Goal: Information Seeking & Learning: Learn about a topic

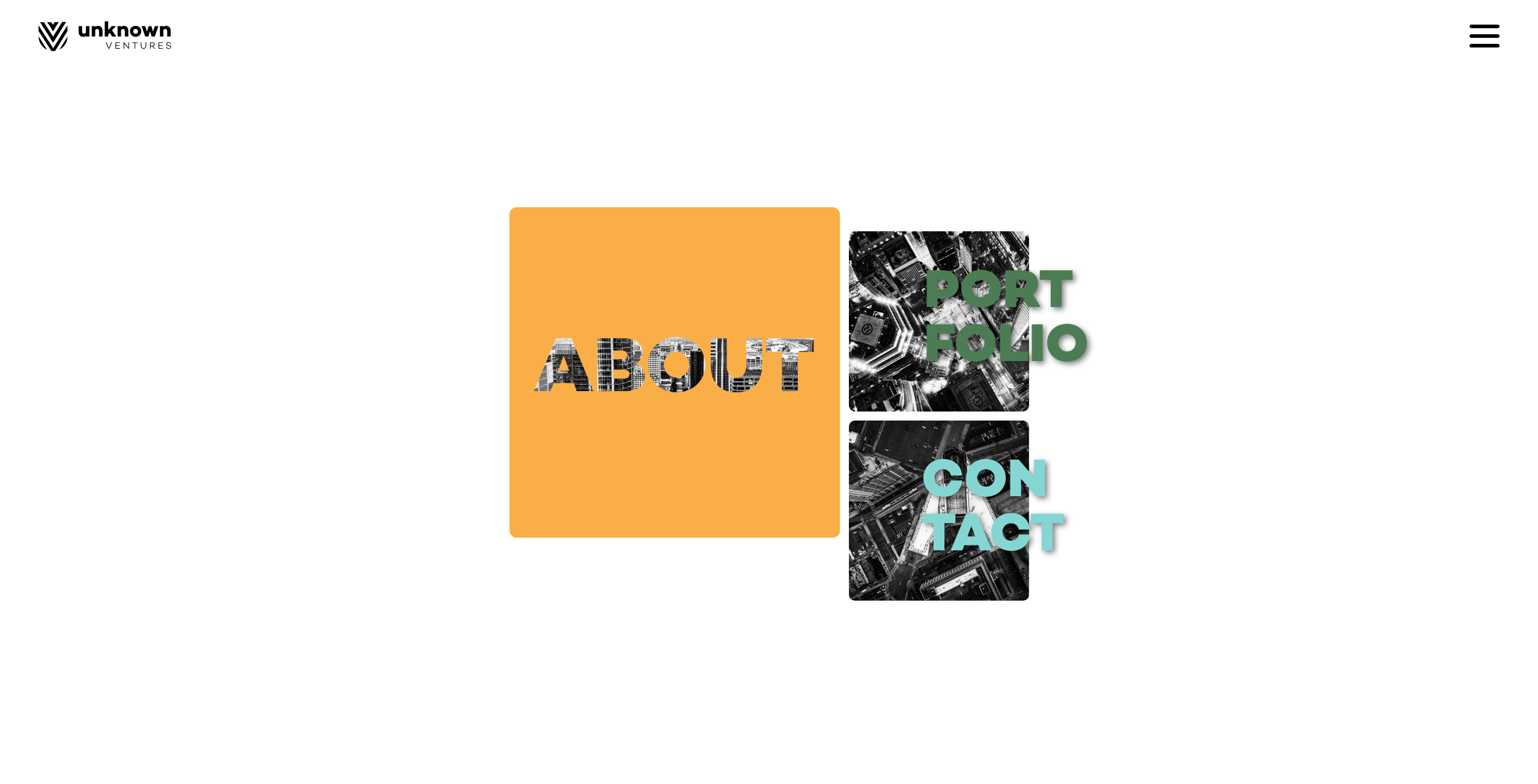
click at [712, 398] on link "about" at bounding box center [675, 373] width 331 height 330
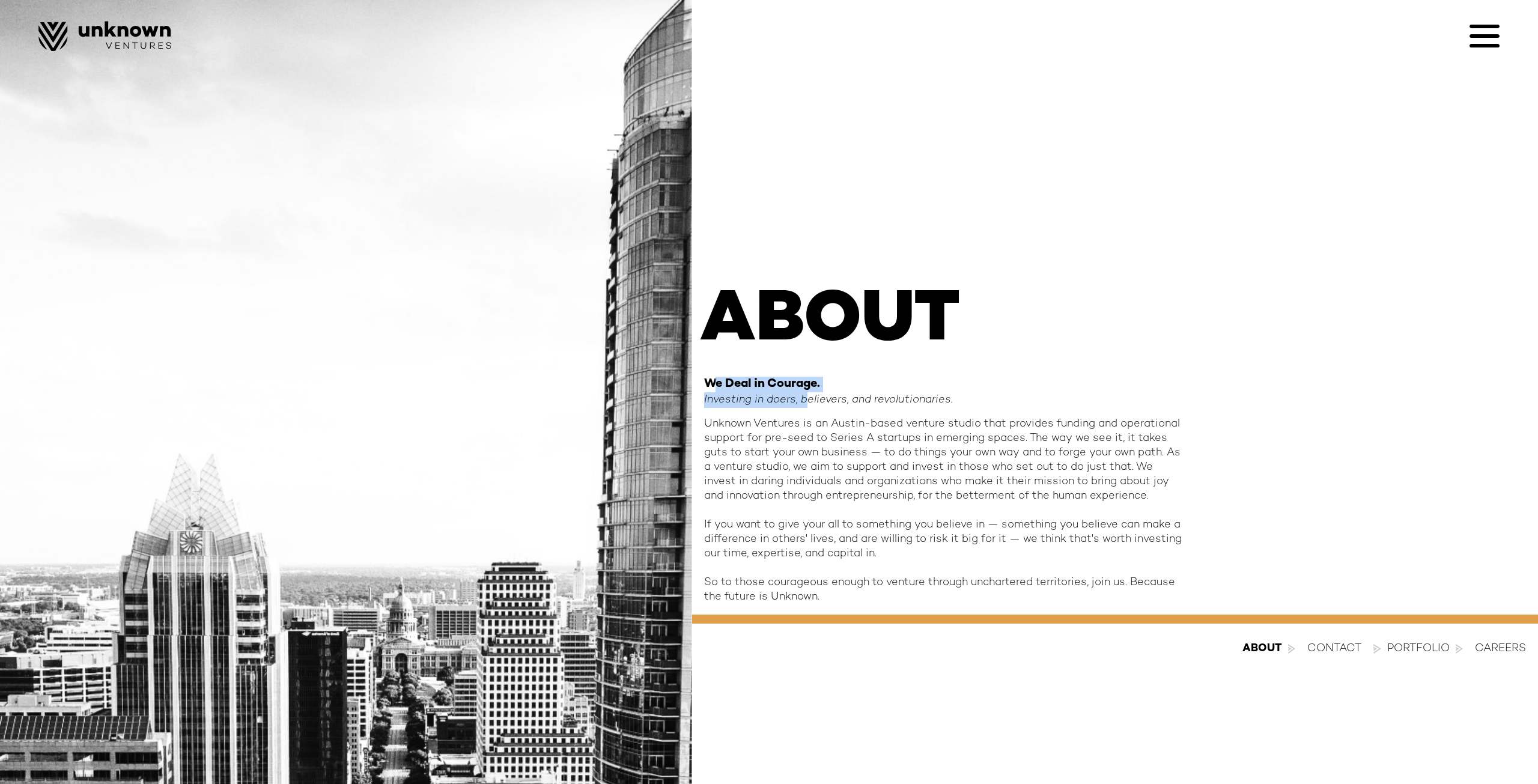
drag, startPoint x: 730, startPoint y: 385, endPoint x: 809, endPoint y: 398, distance: 80.1
click at [809, 398] on div "We Deal in Courage. Investing in doers, believers, and revolutionaries." at bounding box center [944, 392] width 481 height 31
click at [809, 398] on em "Investing in doers, believers, and revolutionaries." at bounding box center [828, 400] width 249 height 11
drag, startPoint x: 735, startPoint y: 398, endPoint x: 880, endPoint y: 401, distance: 145.0
click at [880, 401] on em "Investing in doers, believers, and revolutionaries." at bounding box center [828, 400] width 249 height 11
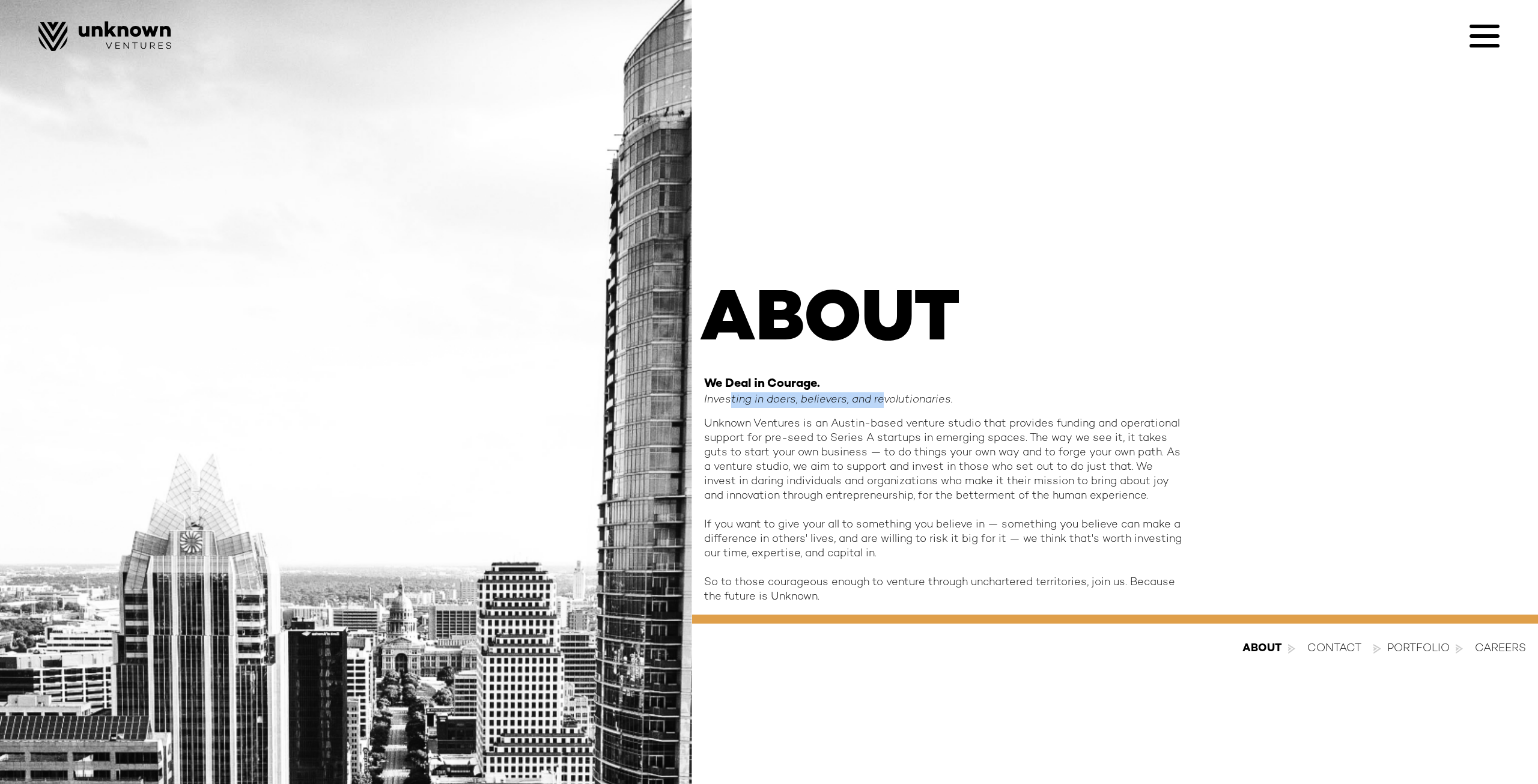
click at [881, 401] on em "Investing in doers, believers, and revolutionaries." at bounding box center [828, 400] width 249 height 11
drag, startPoint x: 920, startPoint y: 405, endPoint x: 732, endPoint y: 404, distance: 188.0
click at [732, 404] on em "Investing in doers, believers, and revolutionaries." at bounding box center [828, 400] width 249 height 11
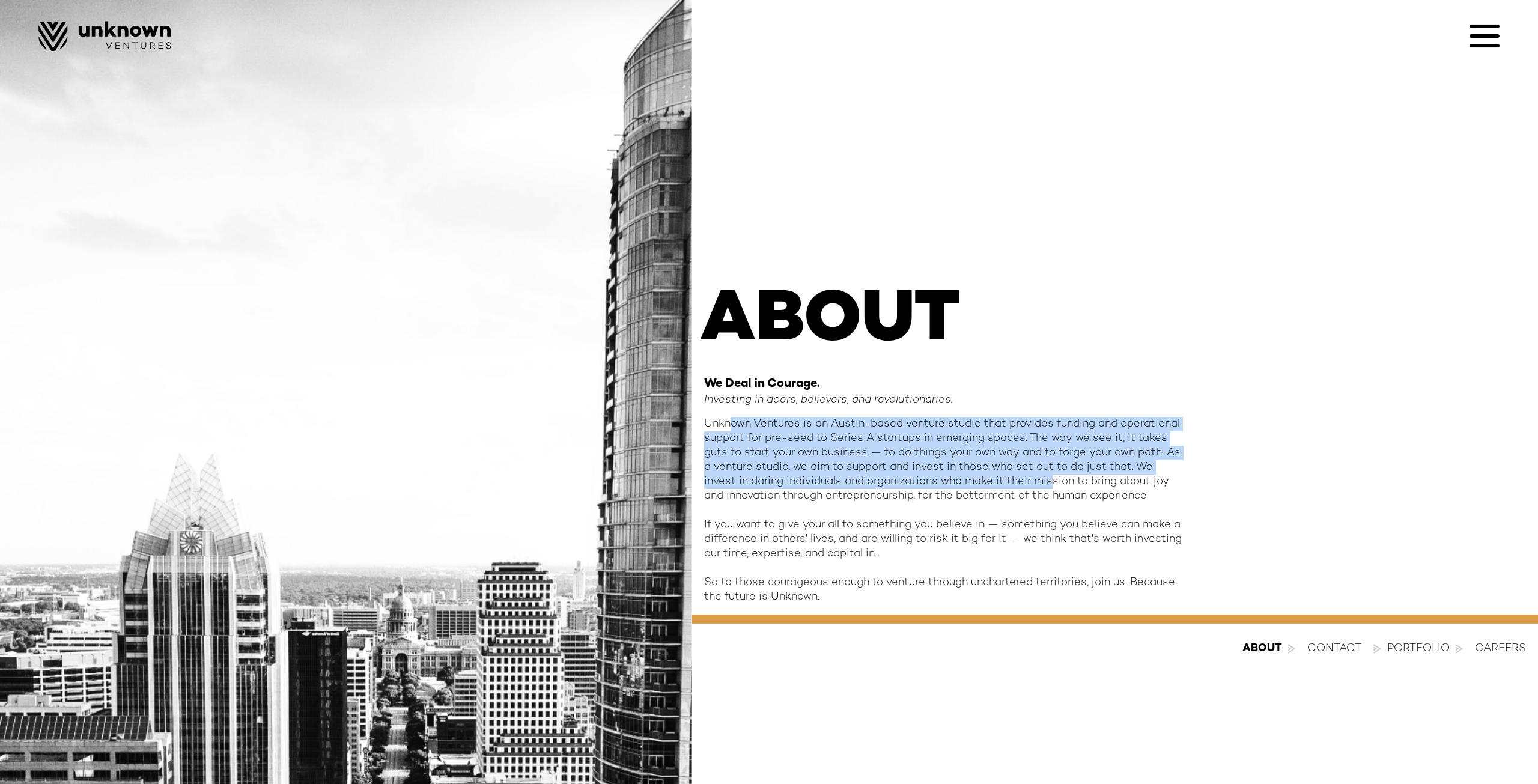
drag, startPoint x: 798, startPoint y: 441, endPoint x: 1014, endPoint y: 482, distance: 219.9
click at [1014, 482] on div "Unknown Ventures is an Austin-based venture studio that provides funding and op…" at bounding box center [944, 510] width 481 height 187
click at [1016, 482] on div "Unknown Ventures is an Austin-based venture studio that provides funding and op…" at bounding box center [944, 510] width 481 height 187
drag, startPoint x: 920, startPoint y: 450, endPoint x: 864, endPoint y: 427, distance: 60.5
click at [864, 427] on div "Unknown Ventures is an Austin-based venture studio that provides funding and op…" at bounding box center [944, 510] width 481 height 187
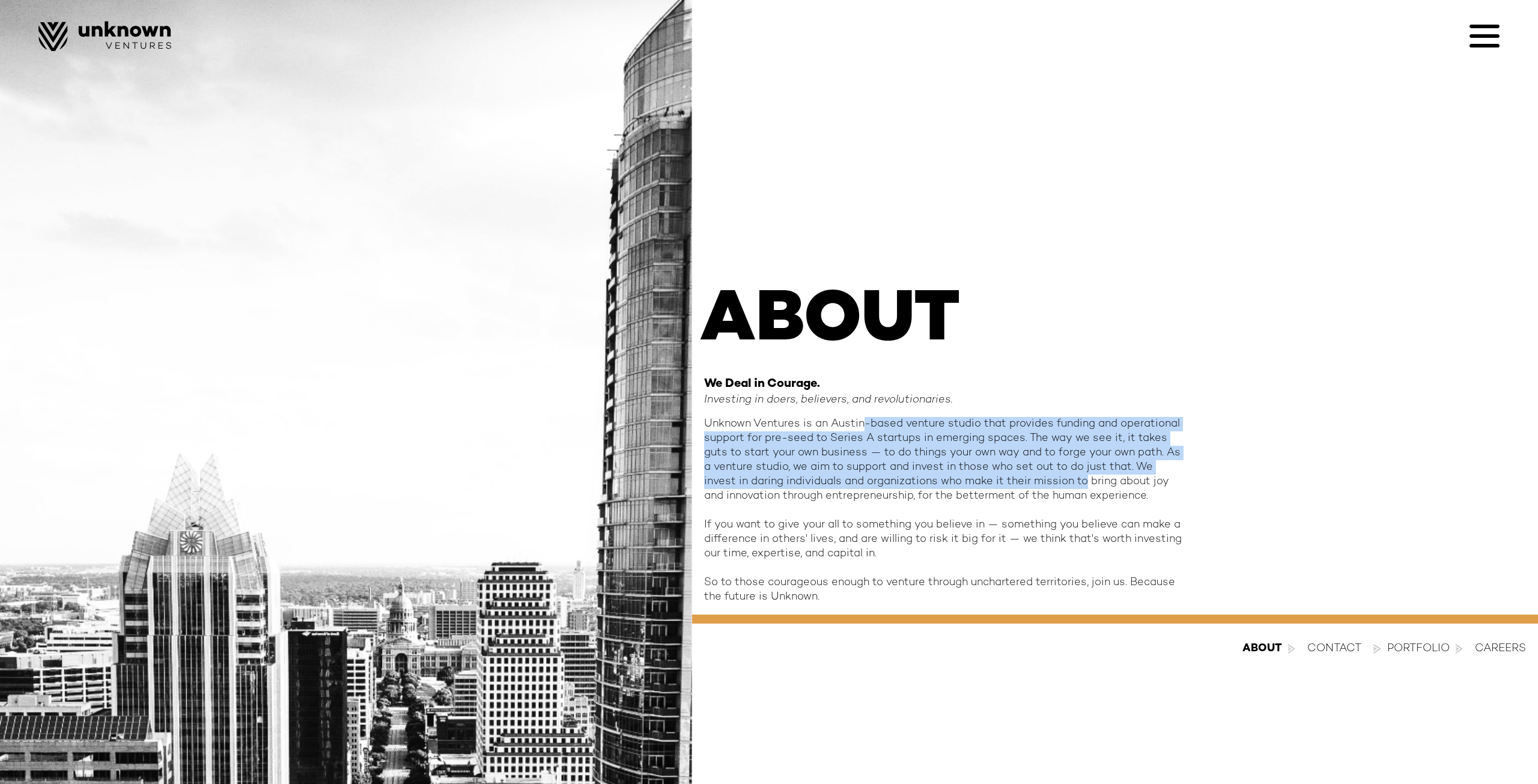
click at [864, 427] on div "Unknown Ventures is an Austin-based venture studio that provides funding and op…" at bounding box center [944, 510] width 481 height 187
drag, startPoint x: 845, startPoint y: 420, endPoint x: 1057, endPoint y: 474, distance: 218.8
click at [1057, 474] on div "Unknown Ventures is an Austin-based venture studio that provides funding and op…" at bounding box center [944, 510] width 481 height 187
drag, startPoint x: 932, startPoint y: 475, endPoint x: 761, endPoint y: 430, distance: 176.8
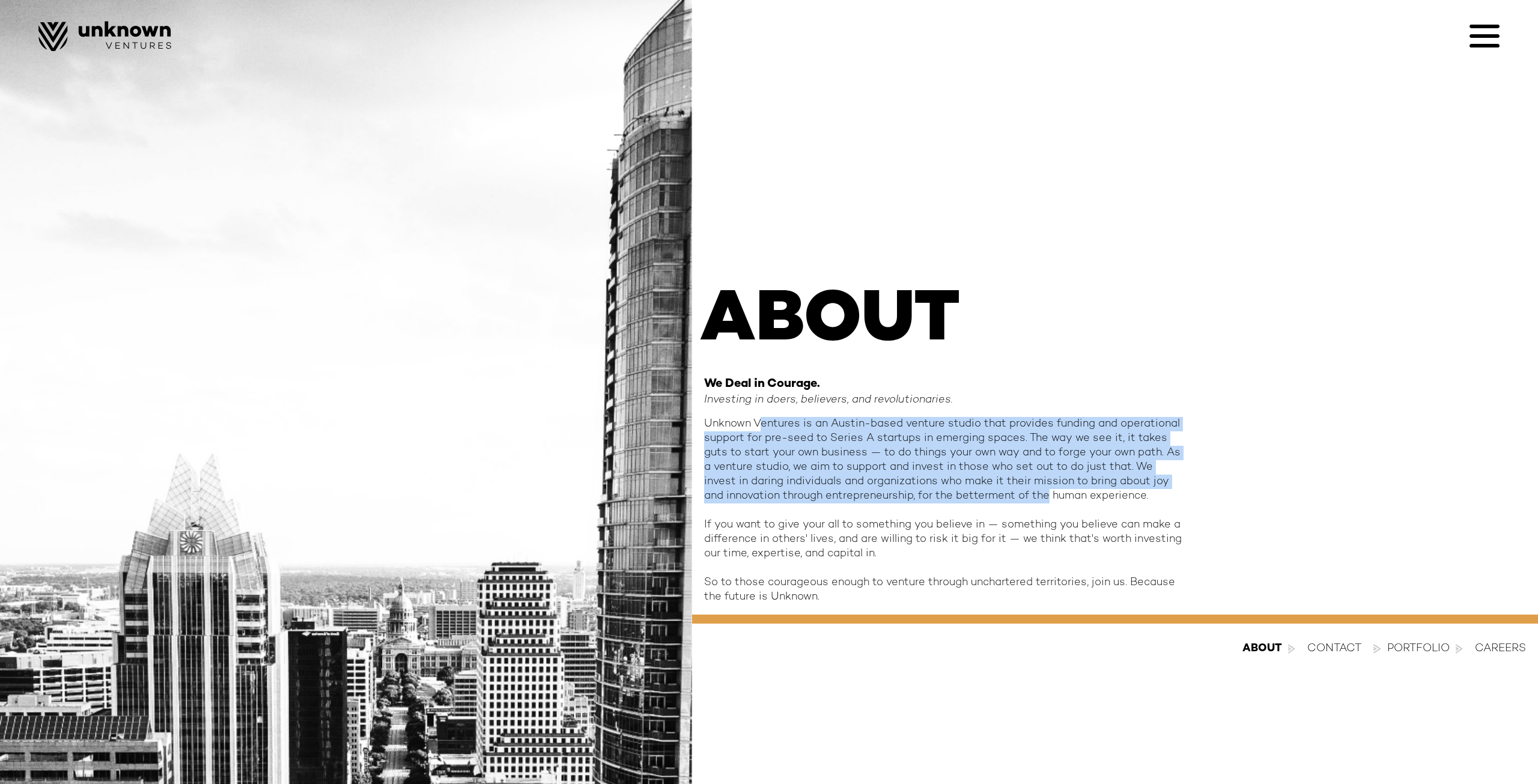
click at [761, 430] on div "Unknown Ventures is an Austin-based venture studio that provides funding and op…" at bounding box center [944, 510] width 481 height 187
drag, startPoint x: 744, startPoint y: 424, endPoint x: 1055, endPoint y: 489, distance: 317.7
click at [1055, 489] on div "Unknown Ventures is an Austin-based venture studio that provides funding and op…" at bounding box center [944, 510] width 481 height 187
drag, startPoint x: 1055, startPoint y: 489, endPoint x: 1075, endPoint y: 490, distance: 20.0
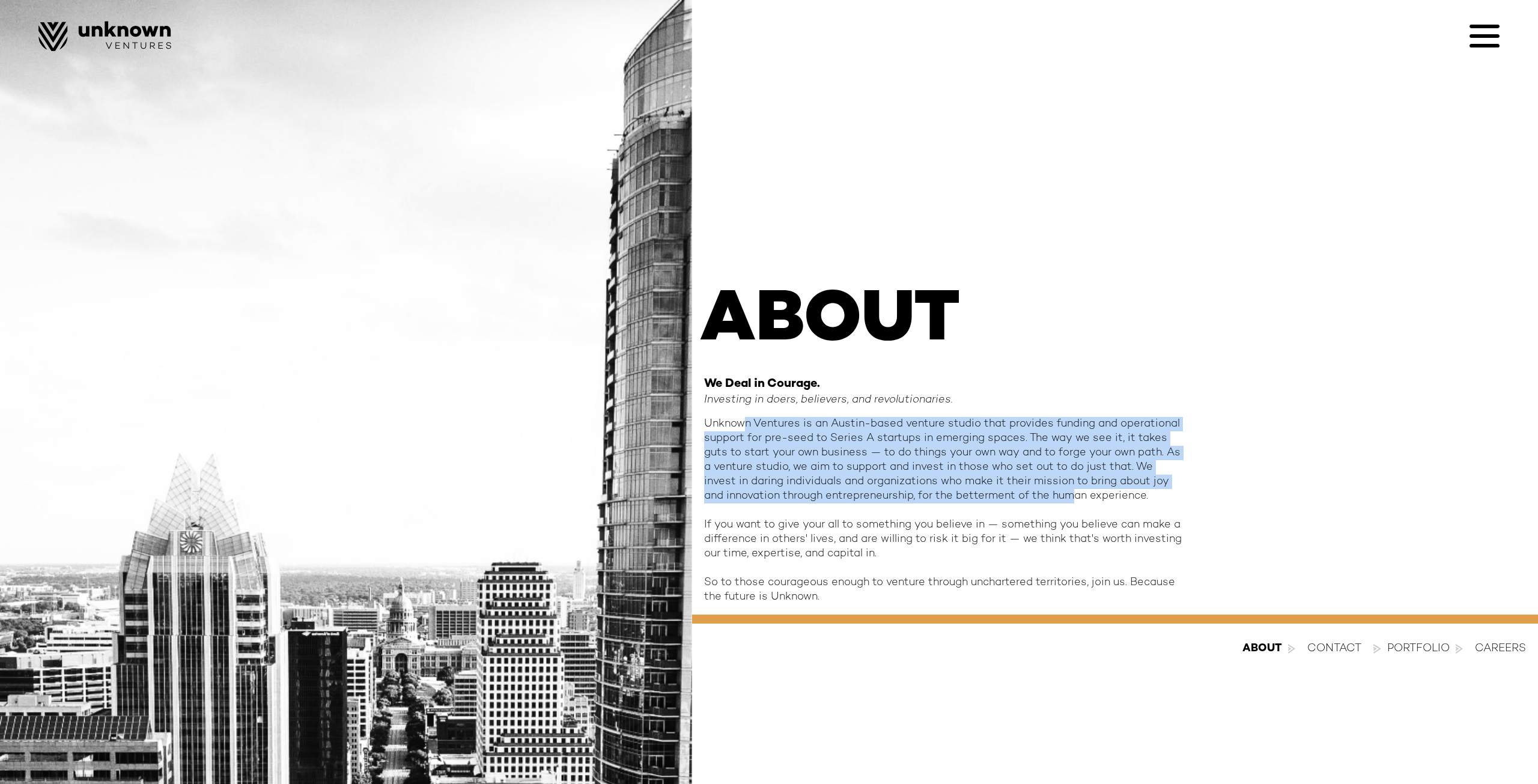
click at [1057, 489] on div "Unknown Ventures is an Austin-based venture studio that provides funding and op…" at bounding box center [944, 510] width 481 height 187
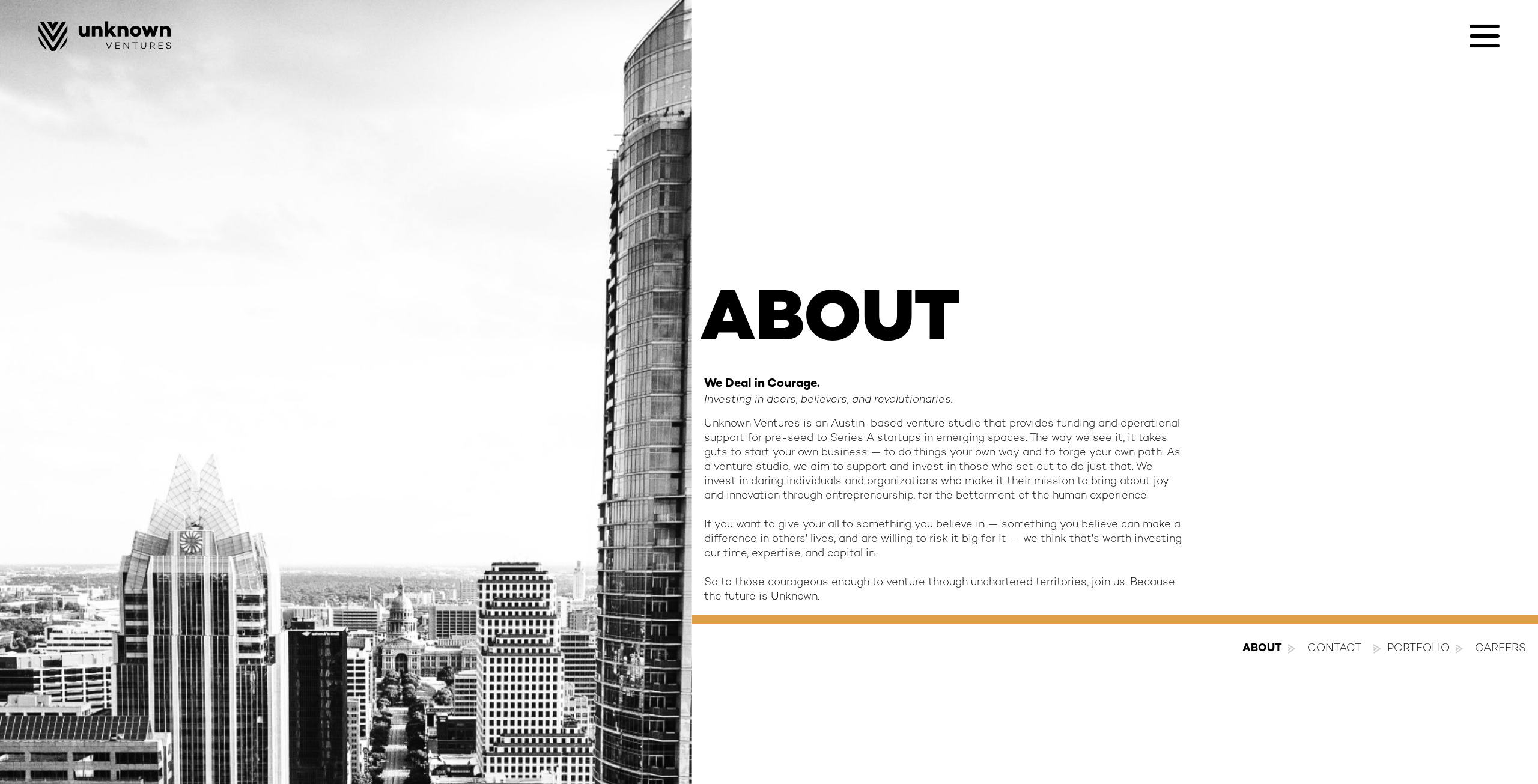
click at [1097, 493] on div "Unknown Ventures is an Austin-based venture studio that provides funding and op…" at bounding box center [944, 510] width 481 height 187
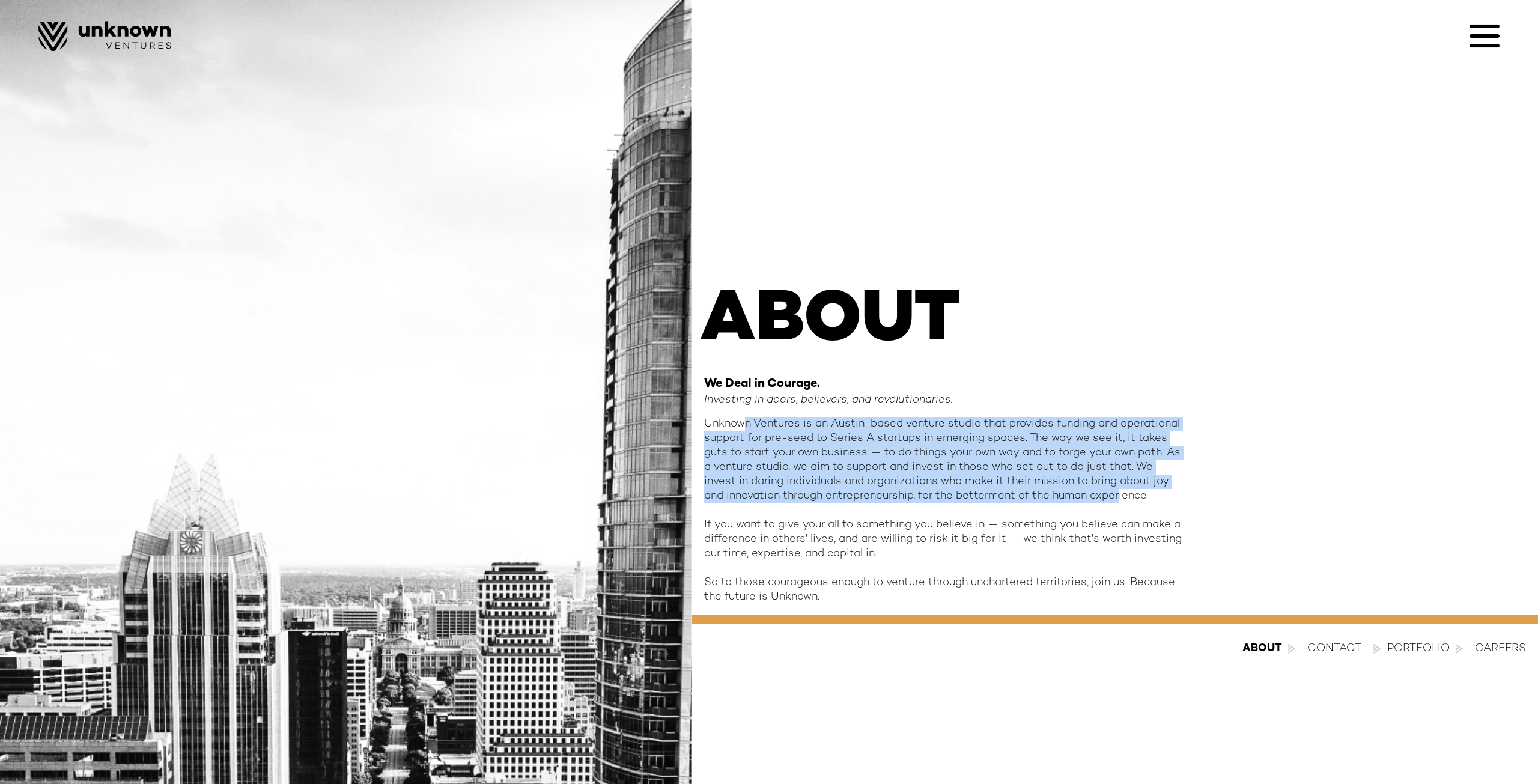
drag, startPoint x: 1093, startPoint y: 494, endPoint x: 745, endPoint y: 419, distance: 356.0
click at [745, 419] on div "Unknown Ventures is an Austin-based venture studio that provides funding and op…" at bounding box center [944, 510] width 481 height 187
drag, startPoint x: 730, startPoint y: 420, endPoint x: 1069, endPoint y: 487, distance: 345.6
click at [1069, 487] on div "Unknown Ventures is an Austin-based venture studio that provides funding and op…" at bounding box center [944, 510] width 481 height 187
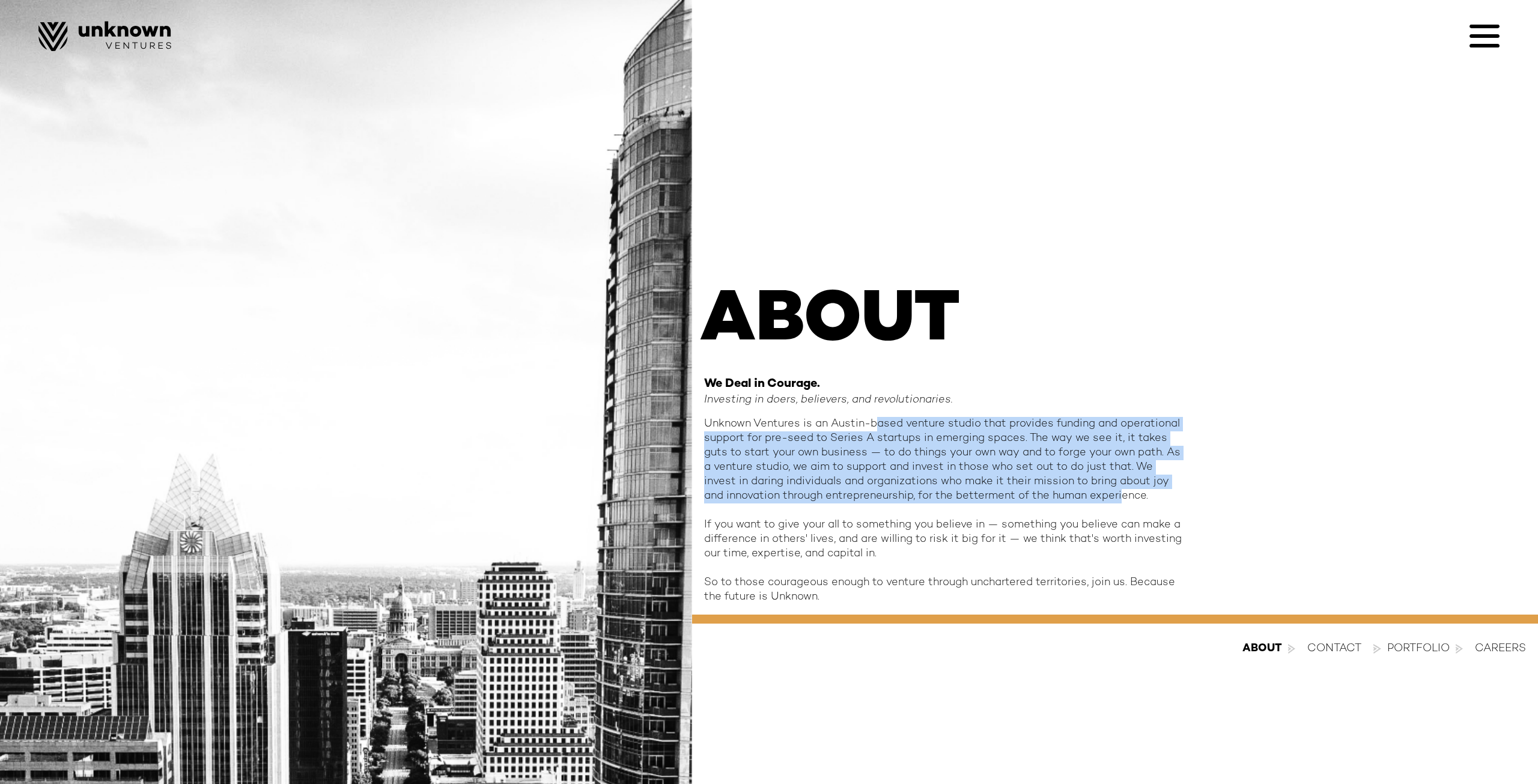
drag, startPoint x: 1101, startPoint y: 496, endPoint x: 864, endPoint y: 428, distance: 246.6
click at [864, 428] on div "Unknown Ventures is an Austin-based venture studio that provides funding and op…" at bounding box center [944, 510] width 481 height 187
drag, startPoint x: 772, startPoint y: 425, endPoint x: 1041, endPoint y: 495, distance: 278.0
click at [1041, 495] on div "Unknown Ventures is an Austin-based venture studio that provides funding and op…" at bounding box center [944, 510] width 481 height 187
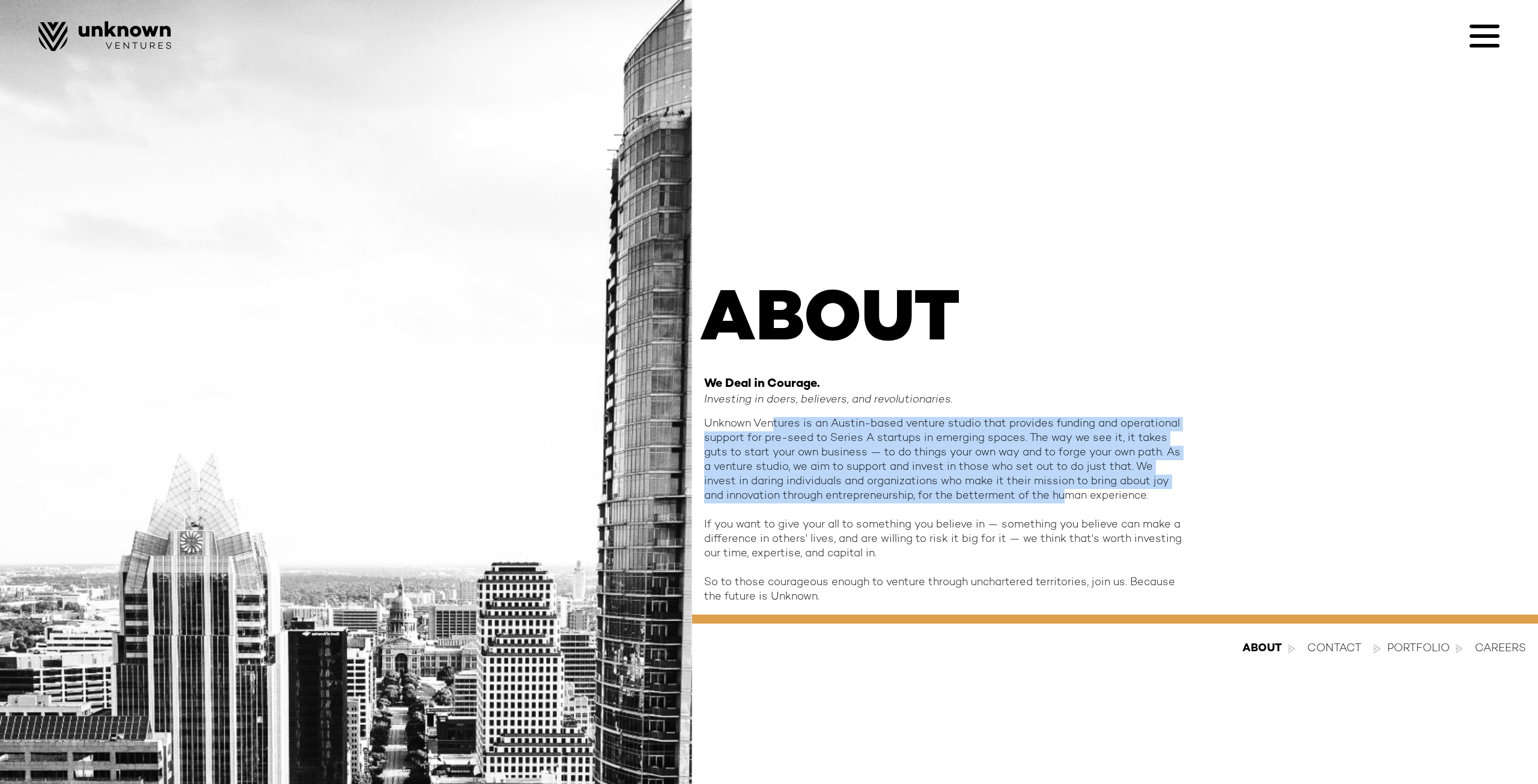
click at [1041, 495] on div "Unknown Ventures is an Austin-based venture studio that provides funding and op…" at bounding box center [944, 510] width 481 height 187
drag, startPoint x: 1054, startPoint y: 493, endPoint x: 837, endPoint y: 438, distance: 223.9
click at [840, 438] on div "Unknown Ventures is an Austin-based venture studio that provides funding and op…" at bounding box center [944, 510] width 481 height 187
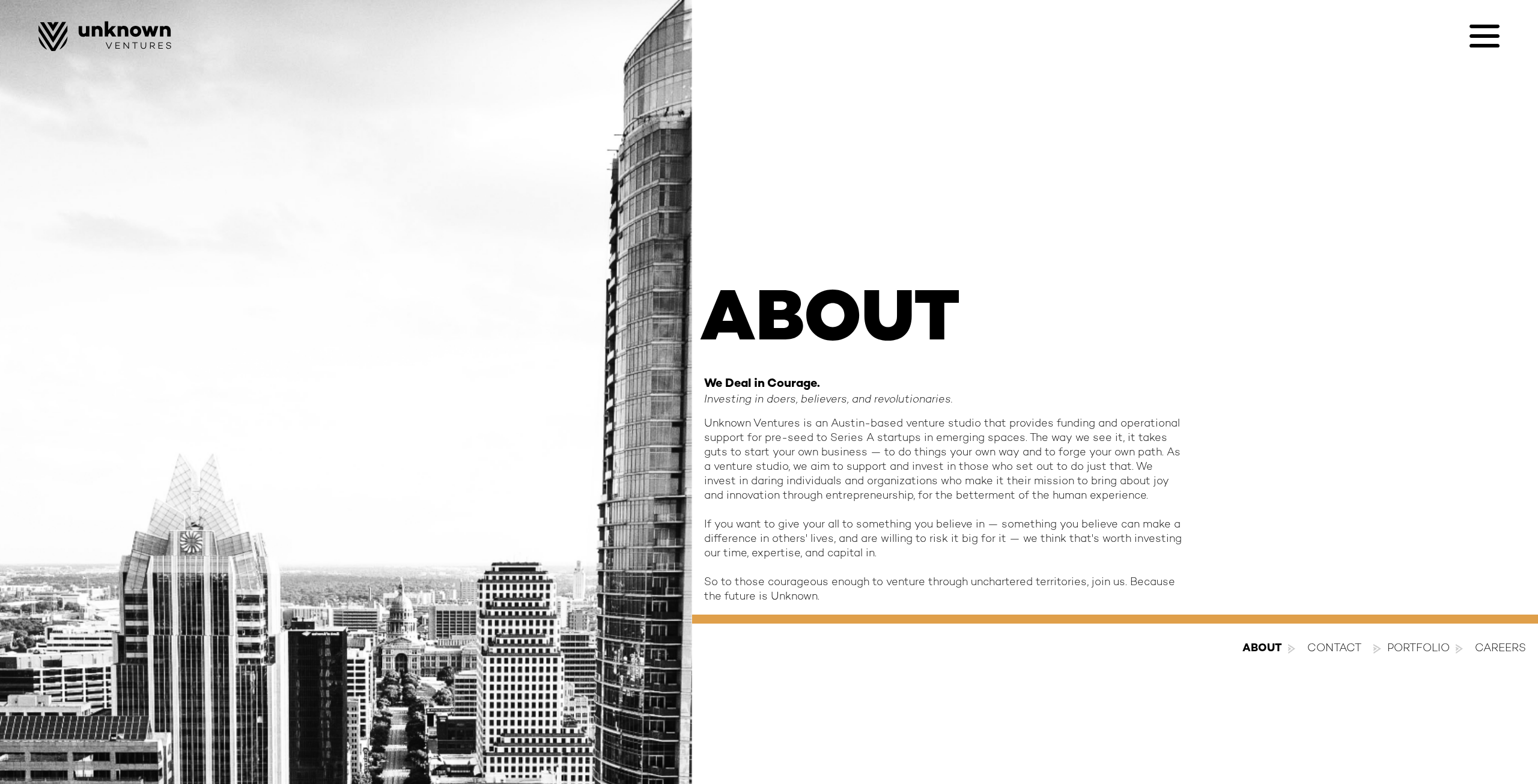
click at [837, 438] on div "Unknown Ventures is an Austin-based venture studio that provides funding and op…" at bounding box center [944, 510] width 481 height 187
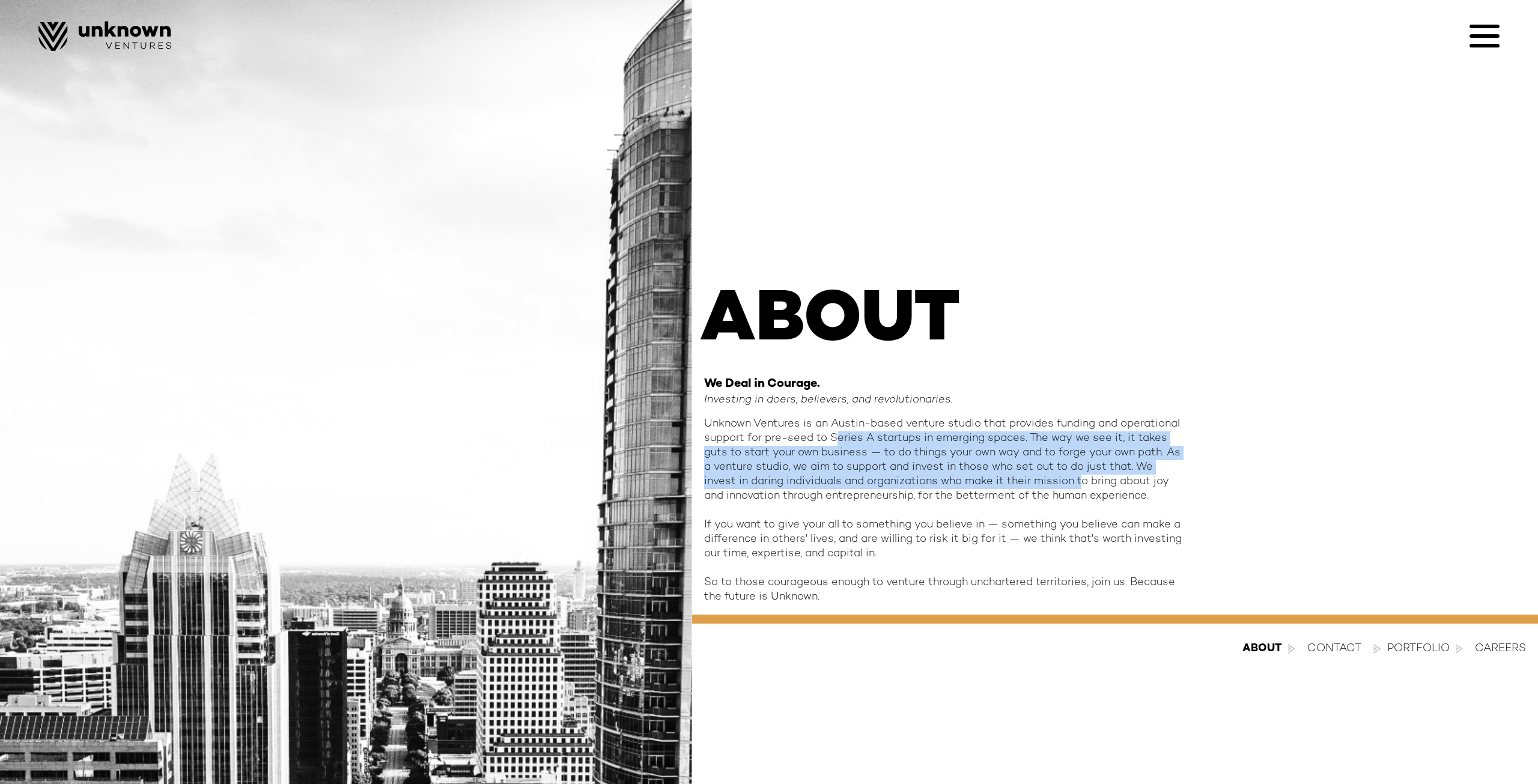
drag, startPoint x: 838, startPoint y: 432, endPoint x: 1050, endPoint y: 487, distance: 219.0
click at [1050, 487] on div "Unknown Ventures is an Austin-based venture studio that provides funding and op…" at bounding box center [944, 510] width 481 height 187
click at [1051, 487] on div "Unknown Ventures is an Austin-based venture studio that provides funding and op…" at bounding box center [944, 510] width 481 height 187
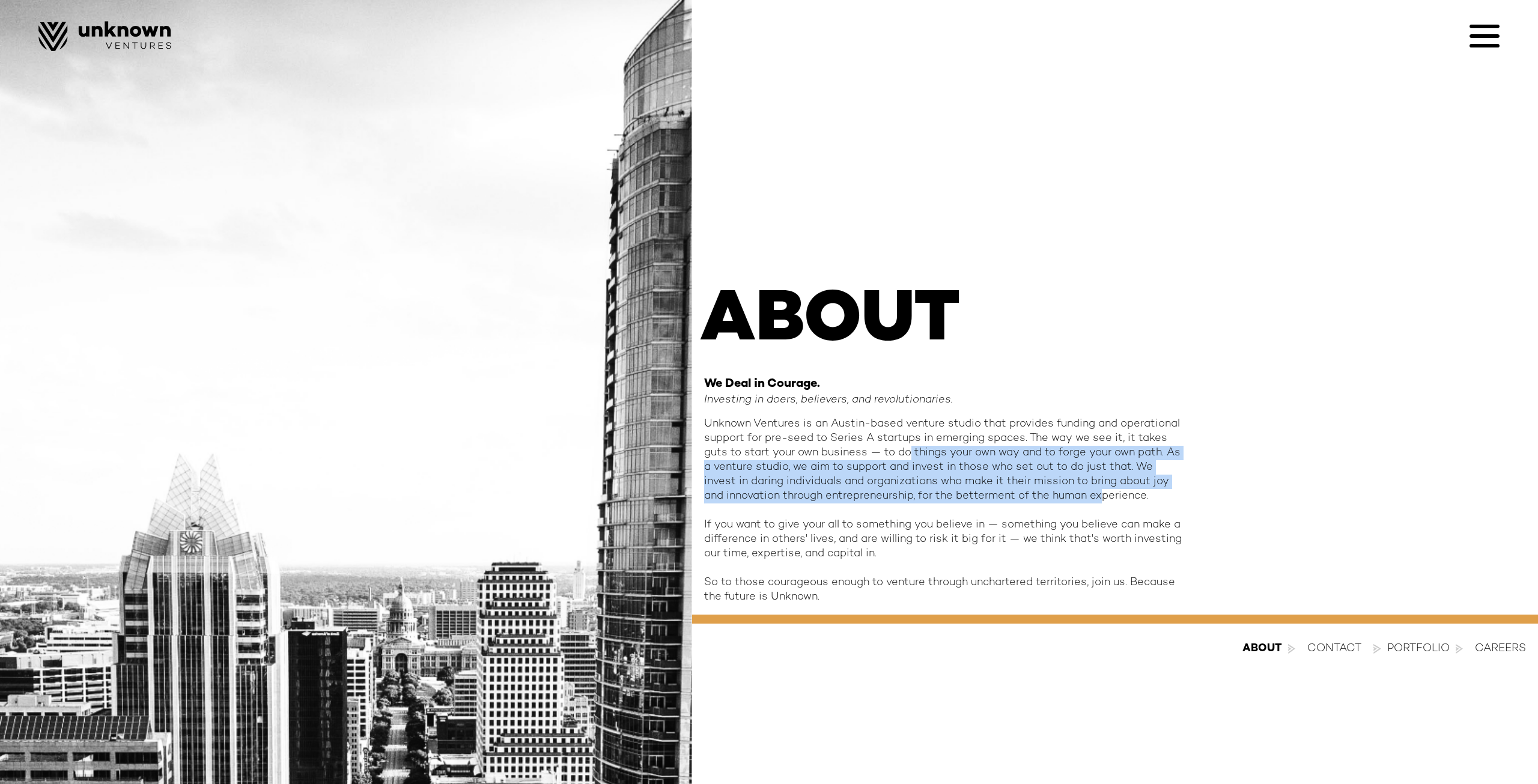
drag, startPoint x: 1079, startPoint y: 494, endPoint x: 861, endPoint y: 442, distance: 224.1
click at [866, 443] on div "Unknown Ventures is an Austin-based venture studio that provides funding and op…" at bounding box center [944, 510] width 481 height 187
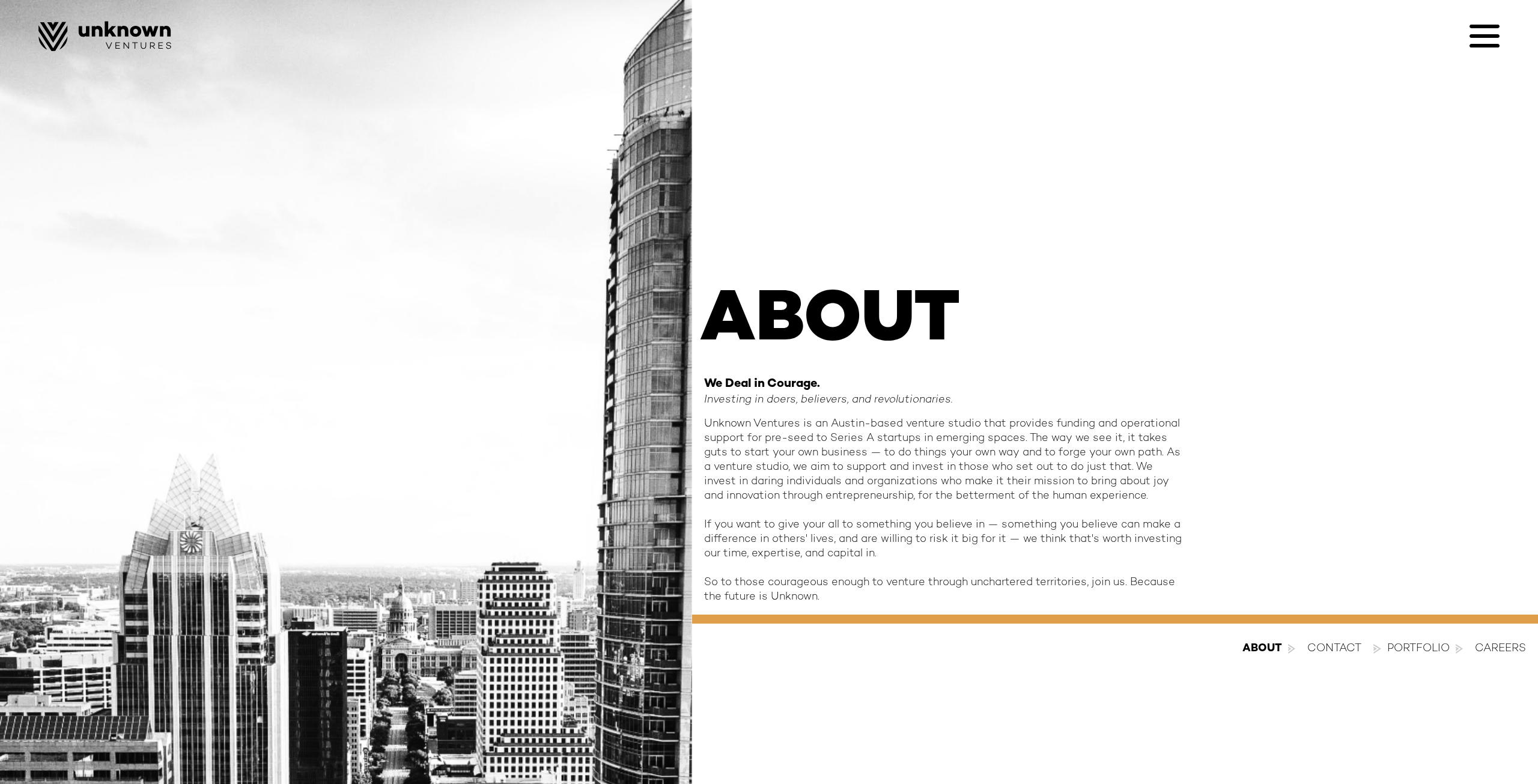
drag, startPoint x: 861, startPoint y: 442, endPoint x: 815, endPoint y: 430, distance: 47.5
click at [860, 442] on div "Unknown Ventures is an Austin-based venture studio that provides funding and op…" at bounding box center [944, 510] width 481 height 187
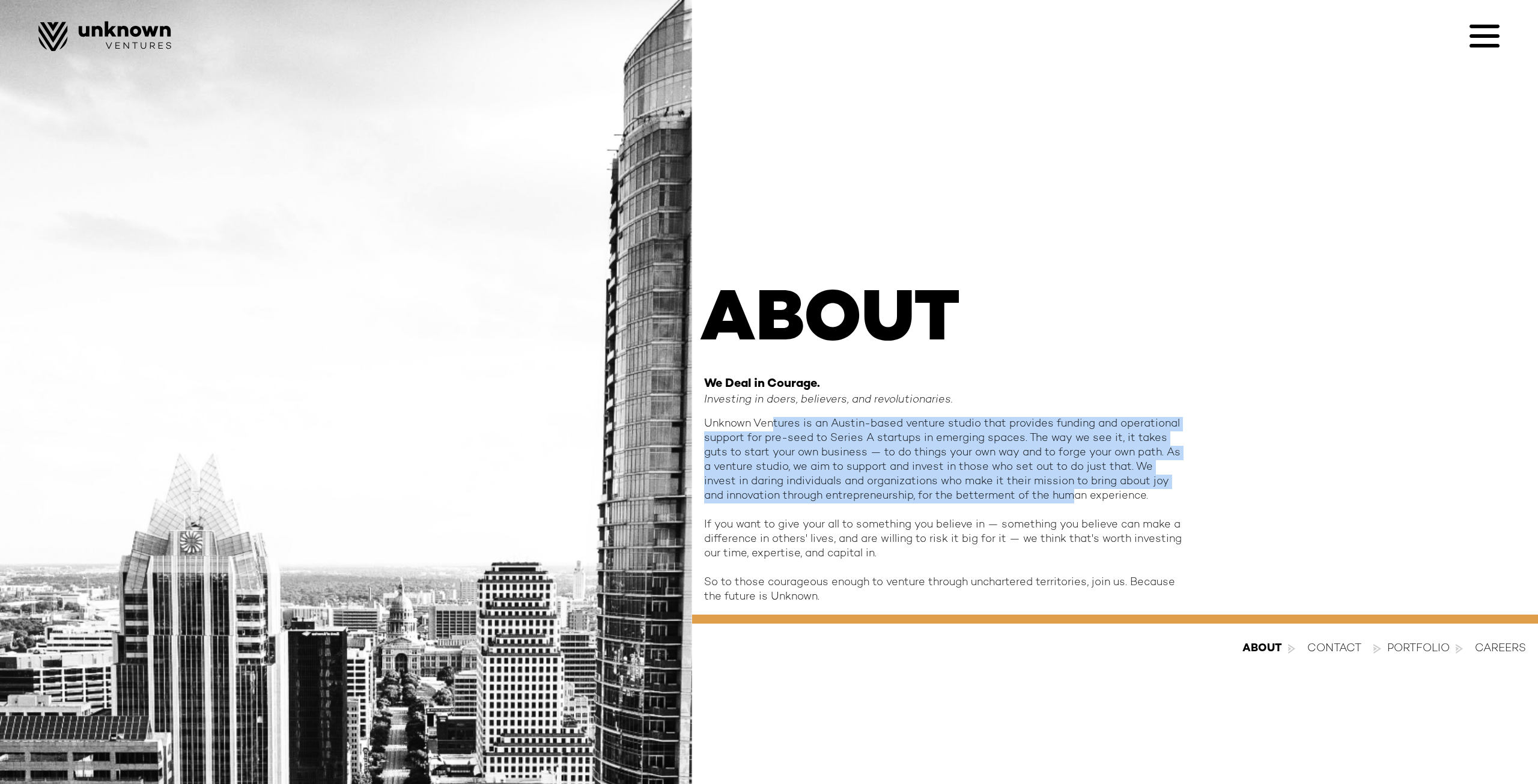
drag, startPoint x: 772, startPoint y: 423, endPoint x: 1070, endPoint y: 500, distance: 307.8
click at [1069, 500] on div "Unknown Ventures is an Austin-based venture studio that provides funding and op…" at bounding box center [944, 510] width 481 height 187
click at [1070, 500] on div "Unknown Ventures is an Austin-based venture studio that provides funding and op…" at bounding box center [944, 510] width 481 height 187
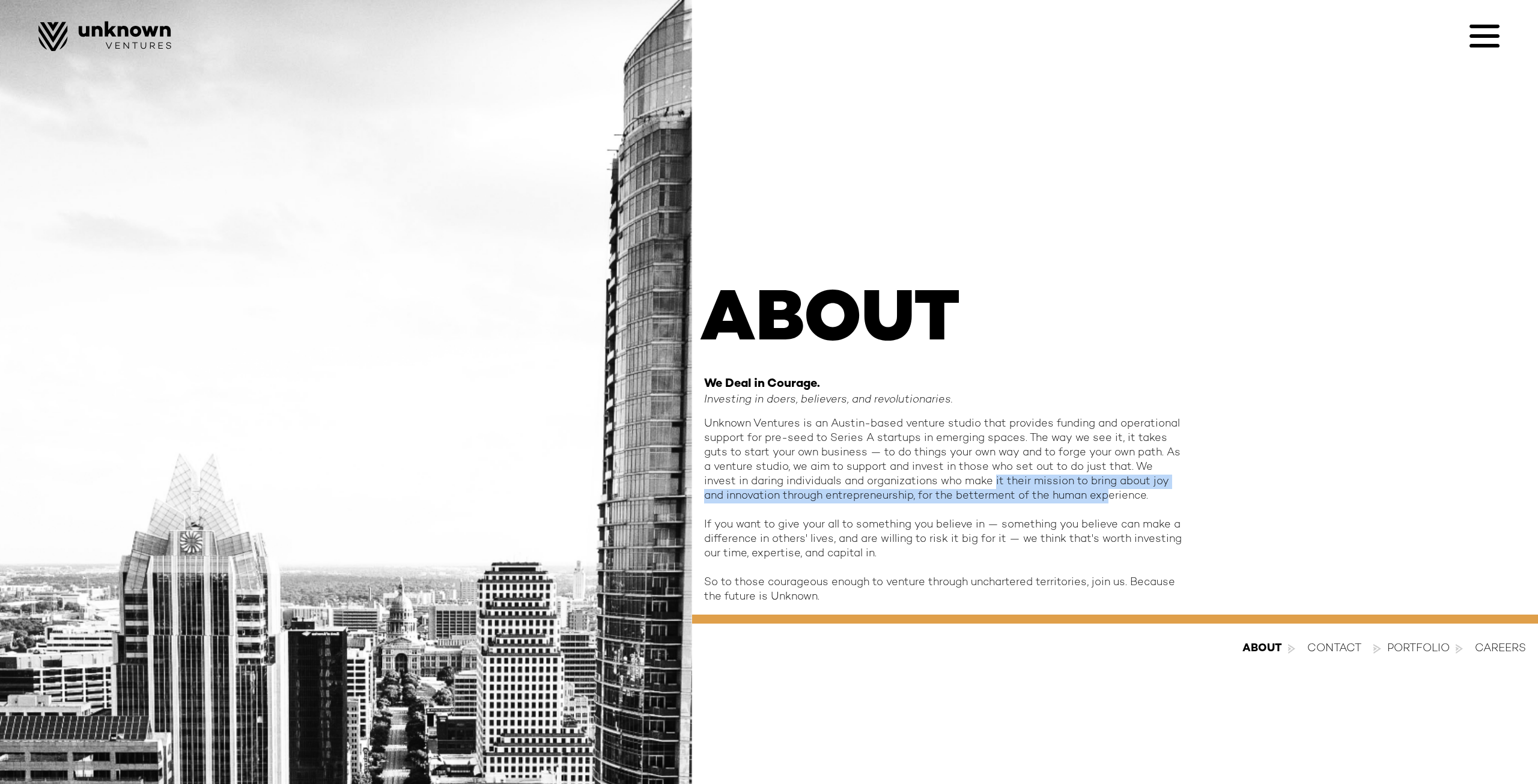
drag, startPoint x: 936, startPoint y: 469, endPoint x: 816, endPoint y: 442, distance: 123.0
click at [876, 457] on div "Unknown Ventures is an Austin-based venture studio that provides funding and op…" at bounding box center [944, 510] width 481 height 187
click at [816, 442] on div "Unknown Ventures is an Austin-based venture studio that provides funding and op…" at bounding box center [944, 510] width 481 height 187
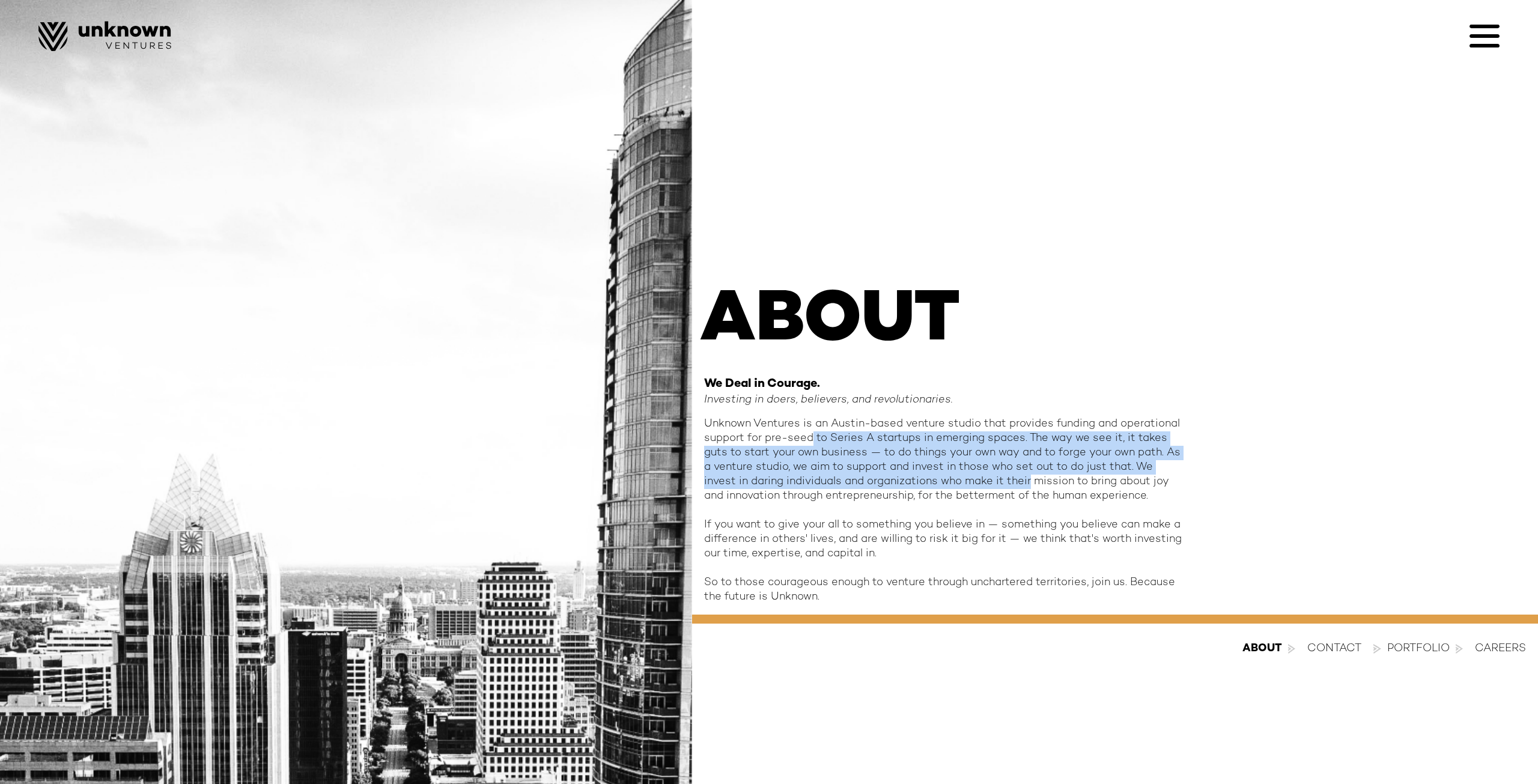
drag, startPoint x: 817, startPoint y: 433, endPoint x: 1034, endPoint y: 484, distance: 222.9
click at [1023, 482] on div "Unknown Ventures is an Austin-based venture studio that provides funding and op…" at bounding box center [944, 510] width 481 height 187
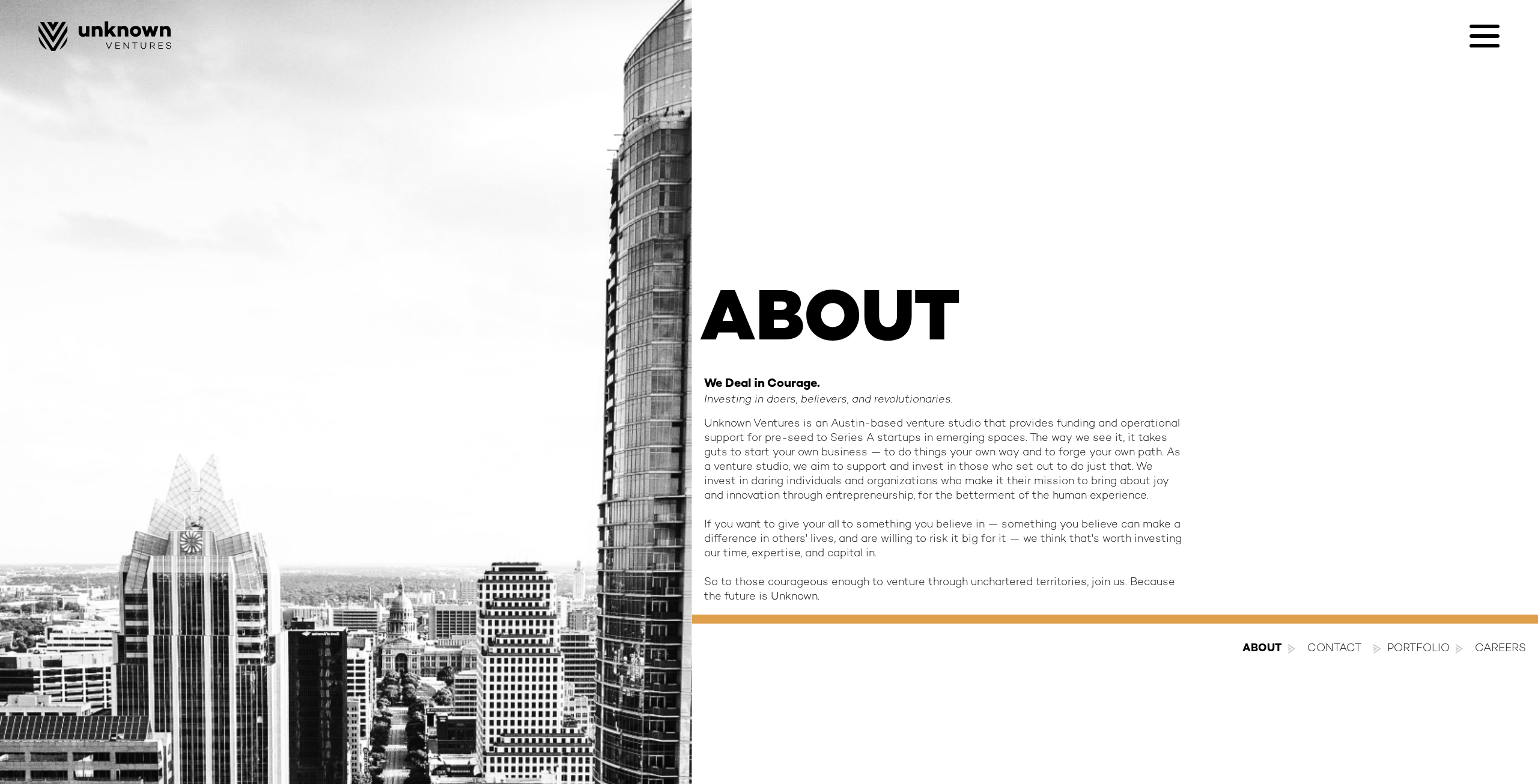
click at [1034, 484] on div "Unknown Ventures is an Austin-based venture studio that provides funding and op…" at bounding box center [944, 510] width 481 height 187
drag, startPoint x: 1040, startPoint y: 484, endPoint x: 854, endPoint y: 445, distance: 190.0
click at [862, 448] on div "Unknown Ventures is an Austin-based venture studio that provides funding and op…" at bounding box center [944, 510] width 481 height 187
click at [847, 444] on div "Unknown Ventures is an Austin-based venture studio that provides funding and op…" at bounding box center [944, 510] width 481 height 187
drag, startPoint x: 743, startPoint y: 521, endPoint x: 737, endPoint y: 525, distance: 7.2
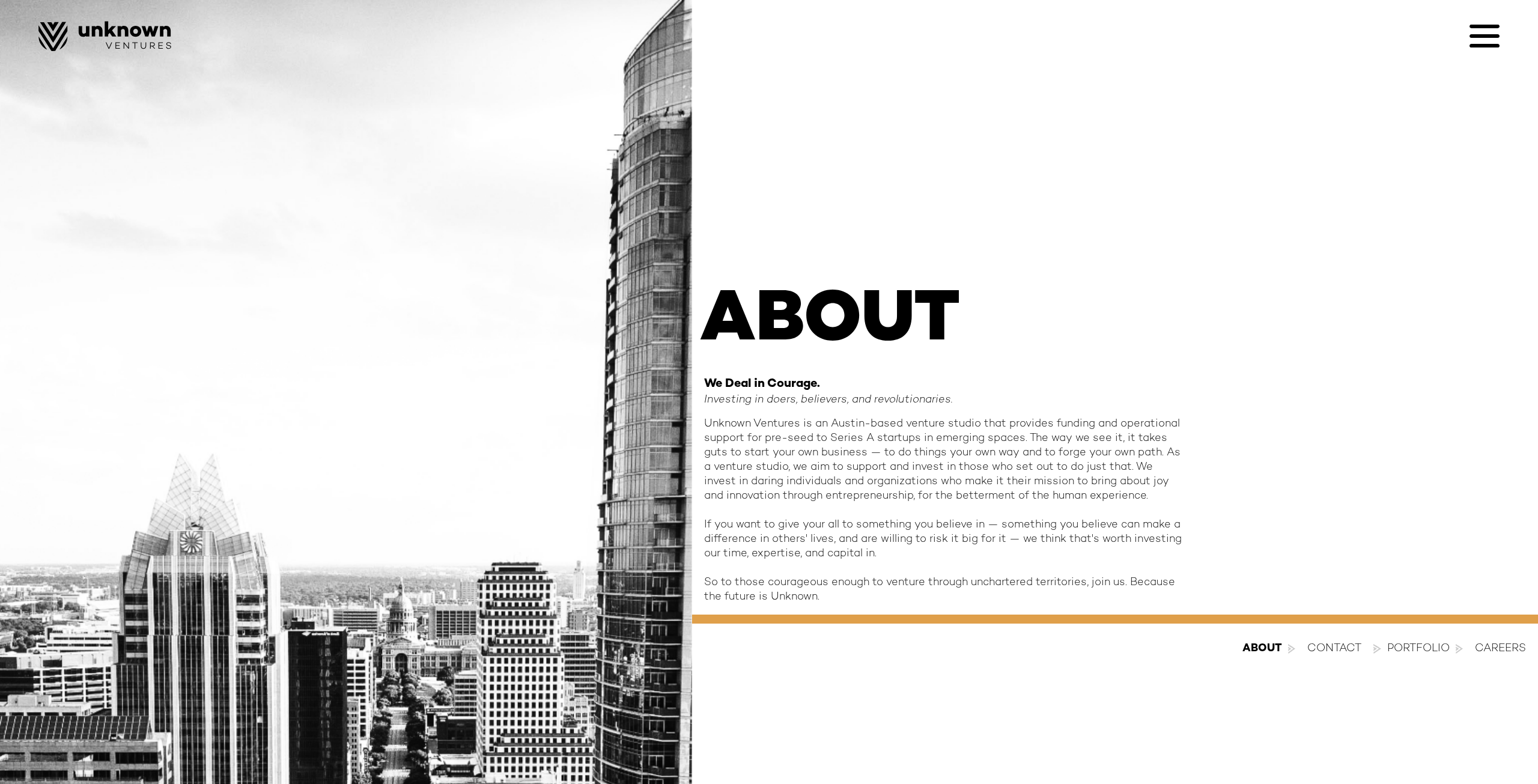
click at [745, 525] on div "Unknown Ventures is an Austin-based venture studio that provides funding and op…" at bounding box center [944, 510] width 481 height 187
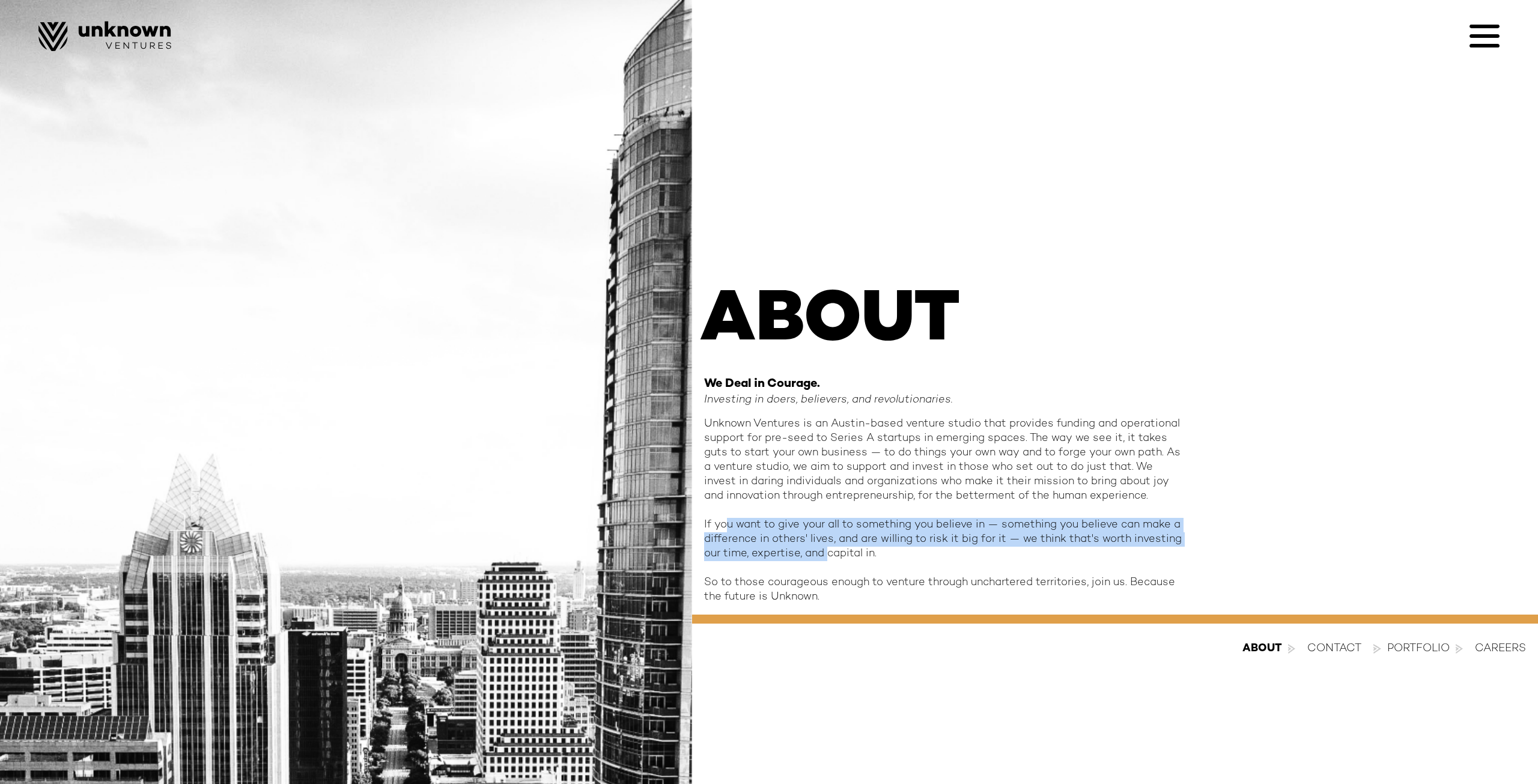
drag, startPoint x: 730, startPoint y: 524, endPoint x: 831, endPoint y: 551, distance: 104.5
click at [829, 551] on div "Unknown Ventures is an Austin-based venture studio that provides funding and op…" at bounding box center [944, 510] width 481 height 187
drag, startPoint x: 861, startPoint y: 557, endPoint x: 769, endPoint y: 510, distance: 103.3
click at [769, 510] on div "Unknown Ventures is an Austin-based venture studio that provides funding and op…" at bounding box center [944, 510] width 481 height 187
click at [769, 510] on div "Unknown Ventures is an Austin-based venture studio that provides funding and op…" at bounding box center [944, 510] width 481 height 187
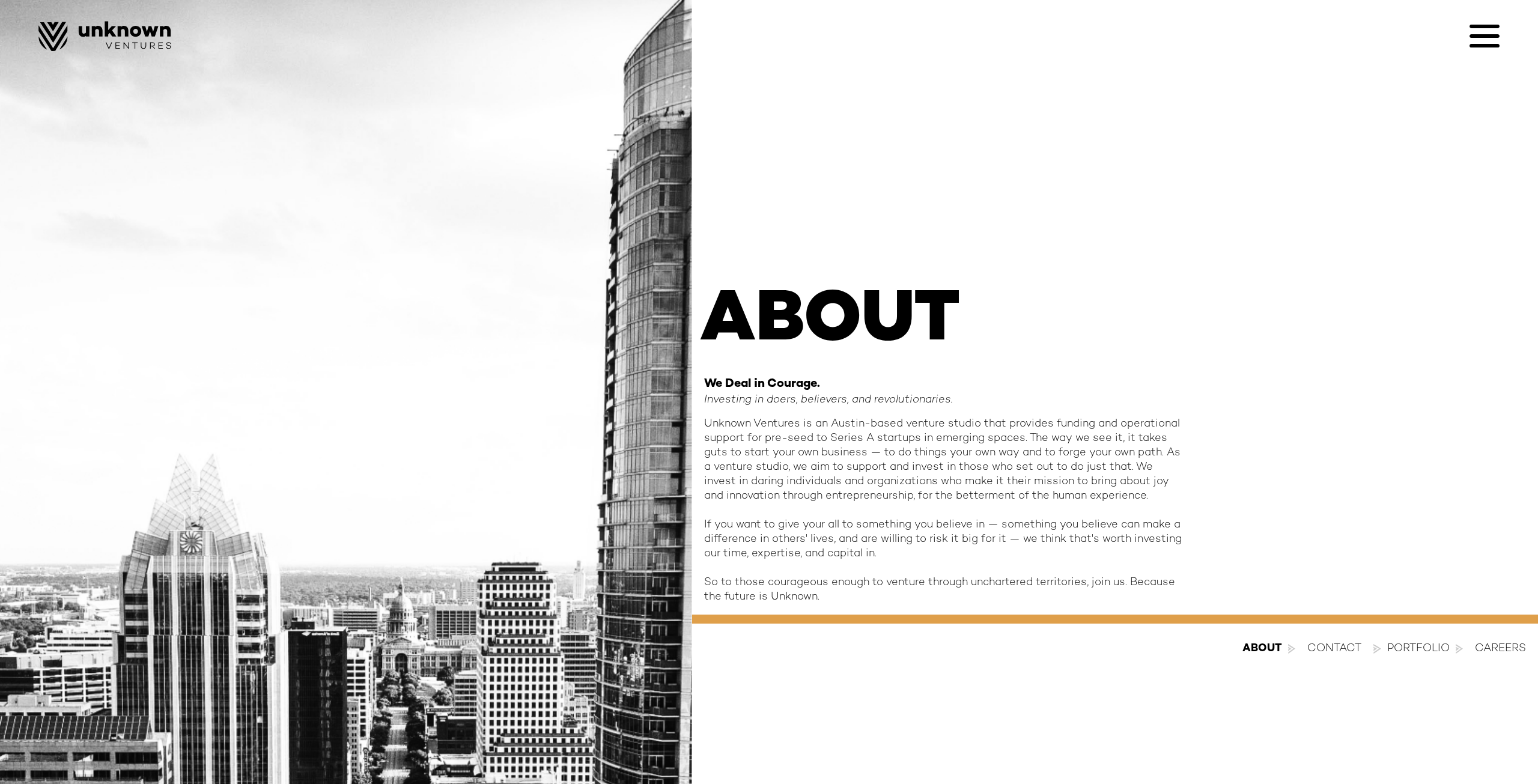
drag, startPoint x: 756, startPoint y: 521, endPoint x: 721, endPoint y: 516, distance: 35.4
click at [753, 521] on div "Unknown Ventures is an Austin-based venture studio that provides funding and op…" at bounding box center [944, 510] width 481 height 187
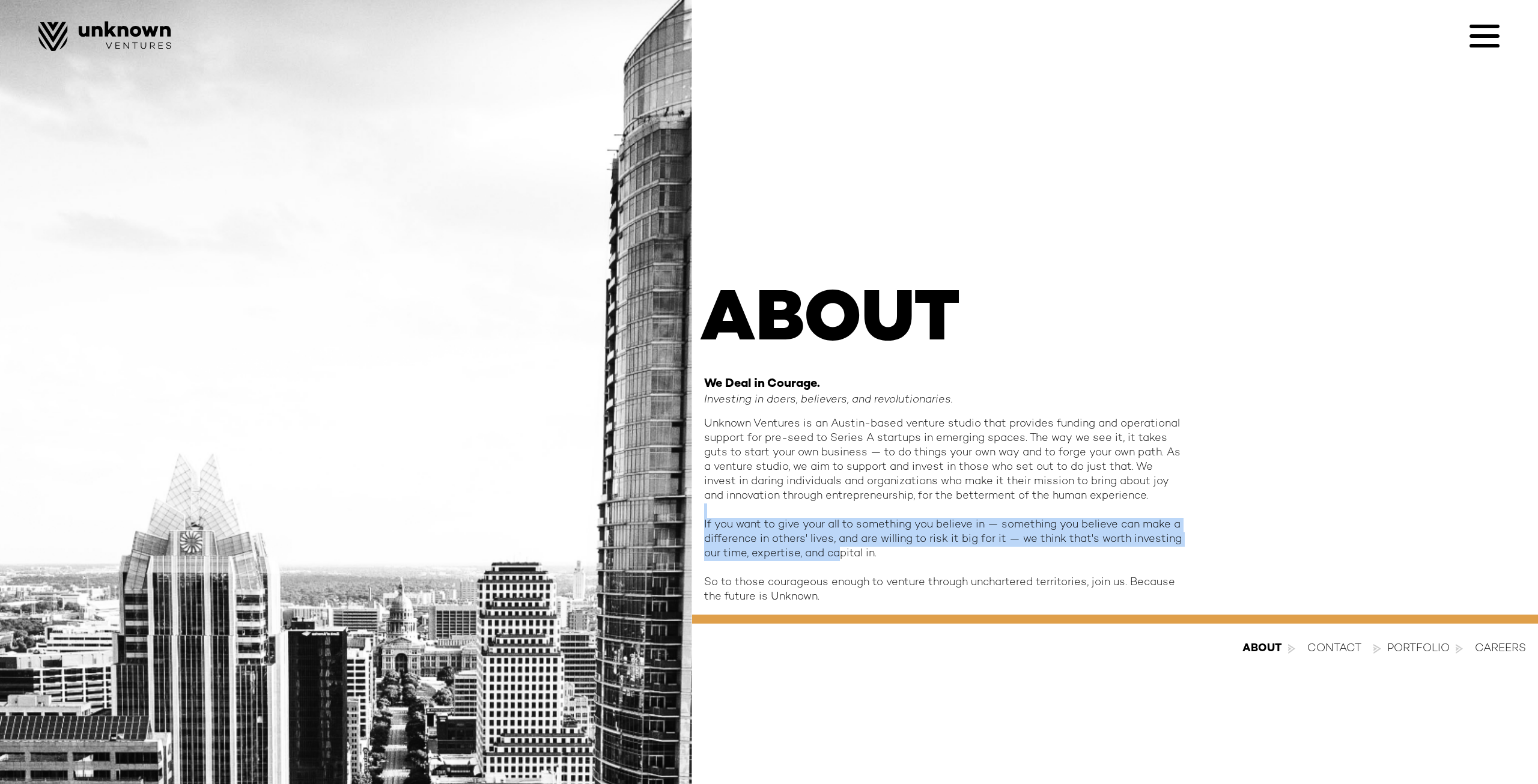
drag, startPoint x: 722, startPoint y: 516, endPoint x: 838, endPoint y: 549, distance: 120.6
click at [838, 549] on div "Unknown Ventures is an Austin-based venture studio that provides funding and op…" at bounding box center [944, 510] width 481 height 187
drag, startPoint x: 853, startPoint y: 553, endPoint x: 785, endPoint y: 516, distance: 77.4
click at [785, 516] on div "Unknown Ventures is an Austin-based venture studio that provides funding and op…" at bounding box center [944, 510] width 481 height 187
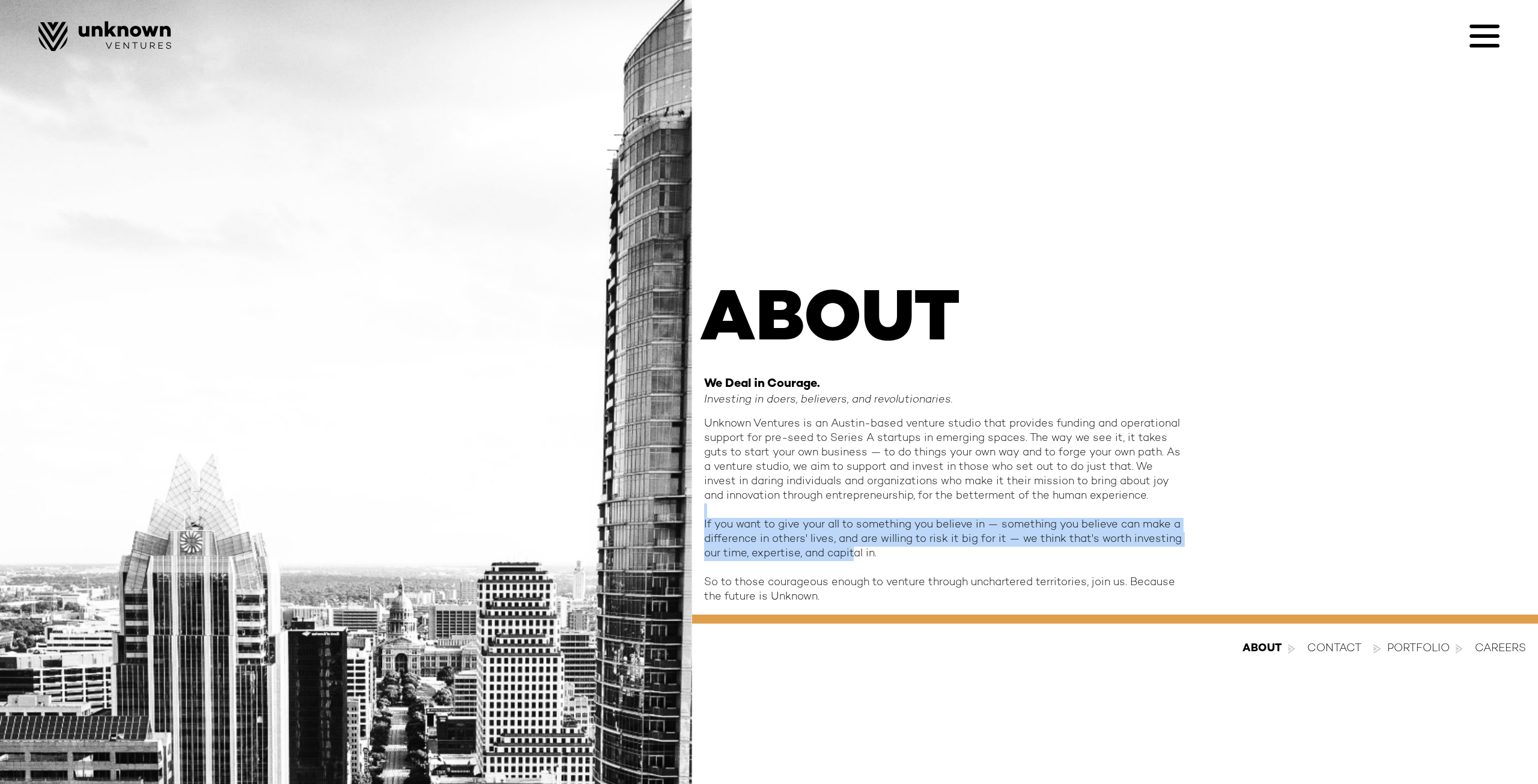
click at [784, 516] on div "Unknown Ventures is an Austin-based venture studio that provides funding and op…" at bounding box center [944, 510] width 481 height 187
drag, startPoint x: 776, startPoint y: 515, endPoint x: 858, endPoint y: 546, distance: 87.7
click at [858, 546] on div "Unknown Ventures is an Austin-based venture studio that provides funding and op…" at bounding box center [944, 510] width 481 height 187
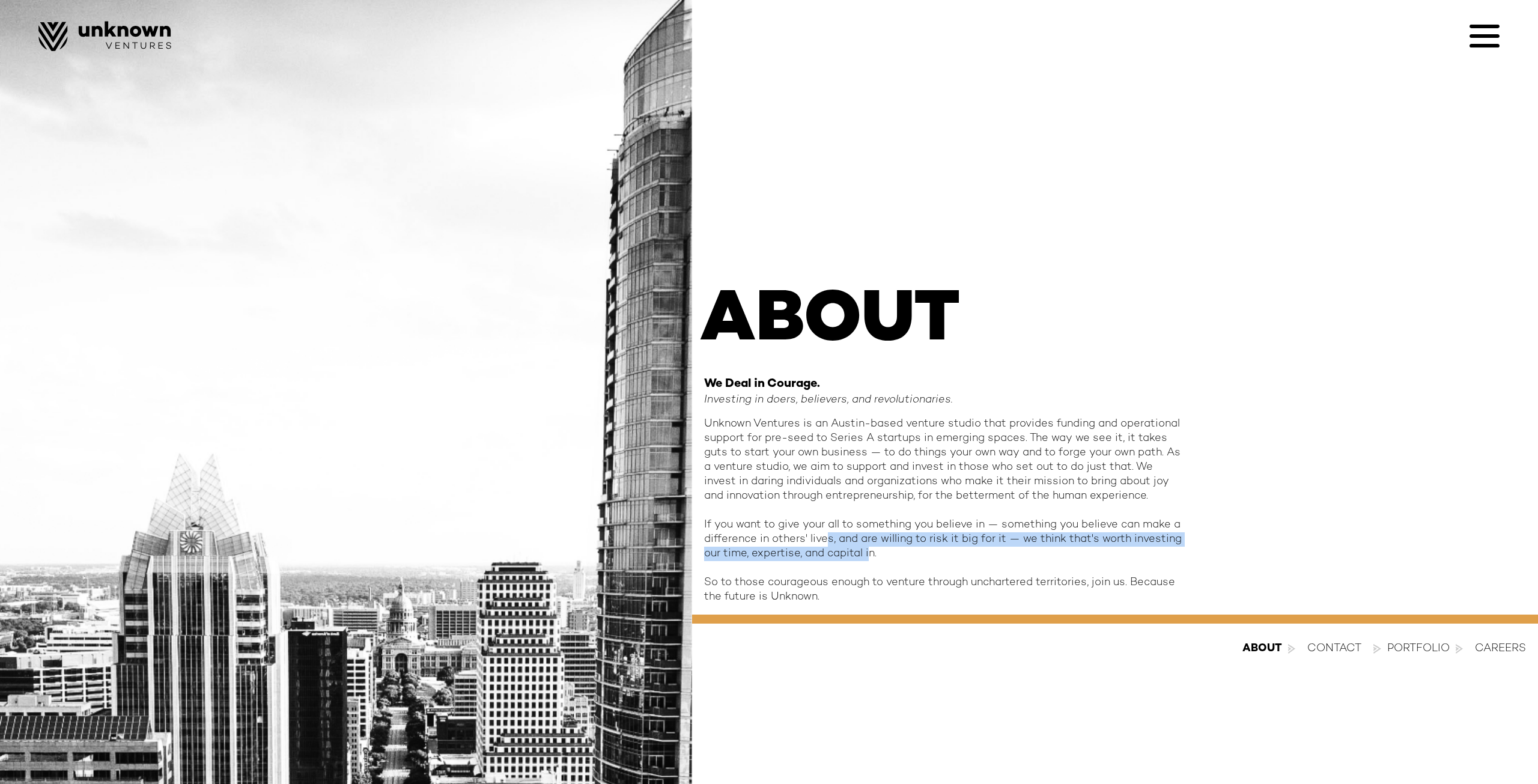
drag, startPoint x: 868, startPoint y: 547, endPoint x: 786, endPoint y: 511, distance: 89.6
click at [807, 525] on div "Unknown Ventures is an Austin-based venture studio that provides funding and op…" at bounding box center [944, 510] width 481 height 187
click at [786, 511] on div "Unknown Ventures is an Austin-based venture studio that provides funding and op…" at bounding box center [944, 510] width 481 height 187
drag, startPoint x: 786, startPoint y: 511, endPoint x: 832, endPoint y: 550, distance: 60.3
click at [832, 550] on div "Unknown Ventures is an Austin-based venture studio that provides funding and op…" at bounding box center [944, 510] width 481 height 187
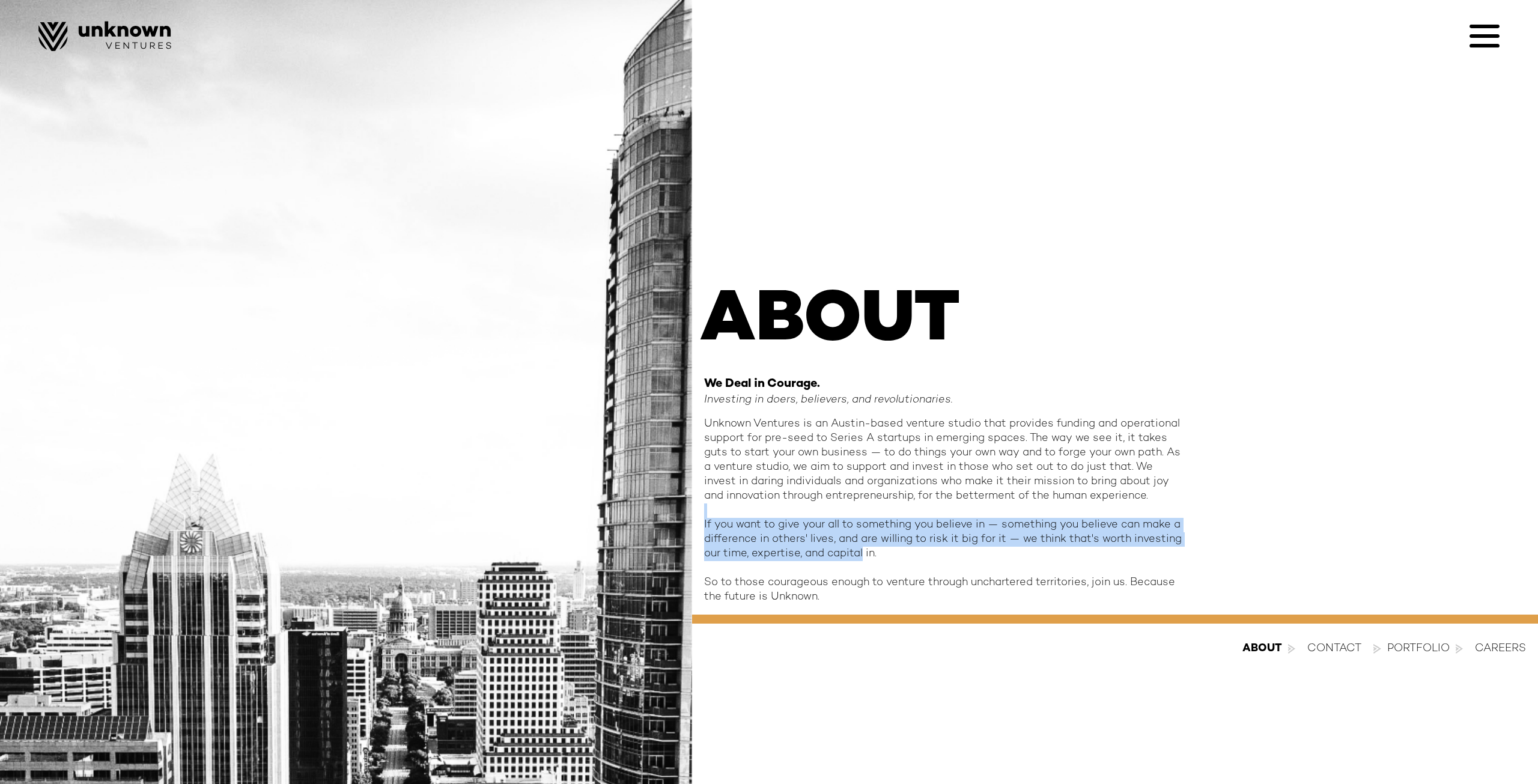
click at [832, 550] on div "Unknown Ventures is an Austin-based venture studio that provides funding and op…" at bounding box center [944, 510] width 481 height 187
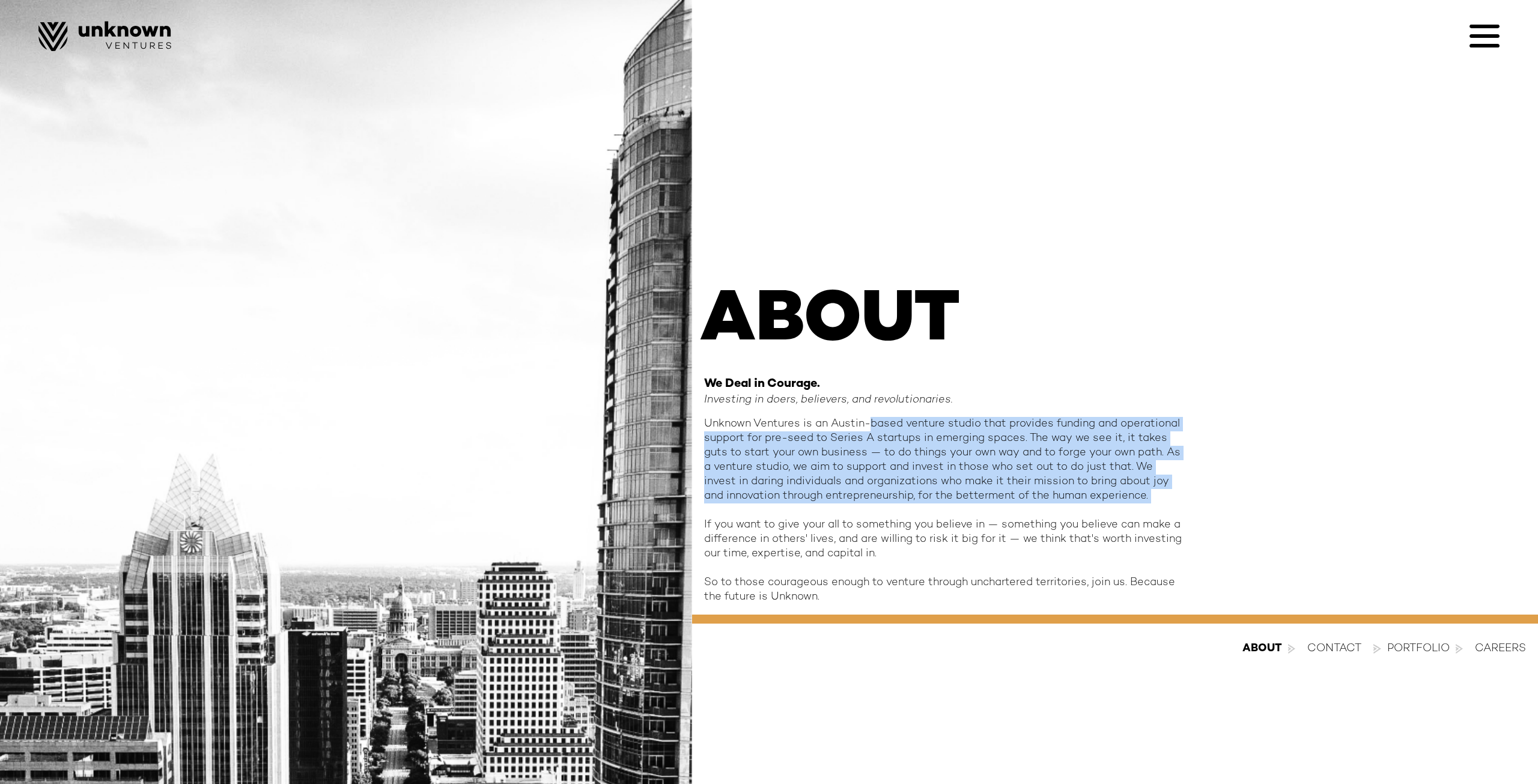
drag, startPoint x: 872, startPoint y: 428, endPoint x: 964, endPoint y: 514, distance: 125.9
click at [964, 514] on div "Unknown Ventures is an Austin-based venture studio that provides funding and op…" at bounding box center [944, 510] width 481 height 187
drag, startPoint x: 908, startPoint y: 433, endPoint x: 955, endPoint y: 491, distance: 74.7
click at [955, 491] on div "Unknown Ventures is an Austin-based venture studio that provides funding and op…" at bounding box center [944, 510] width 481 height 187
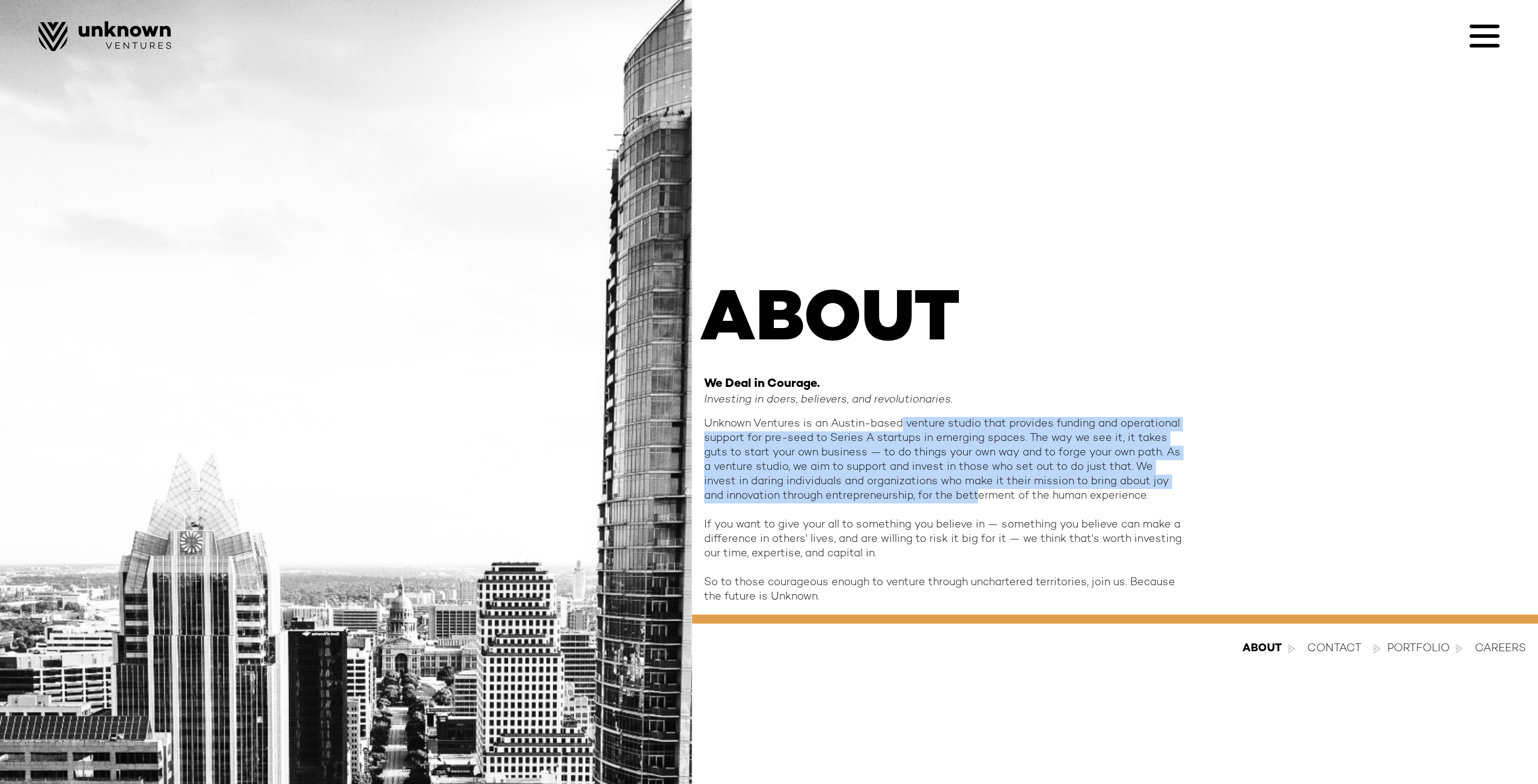
click at [955, 491] on div "Unknown Ventures is an Austin-based venture studio that provides funding and op…" at bounding box center [944, 510] width 481 height 187
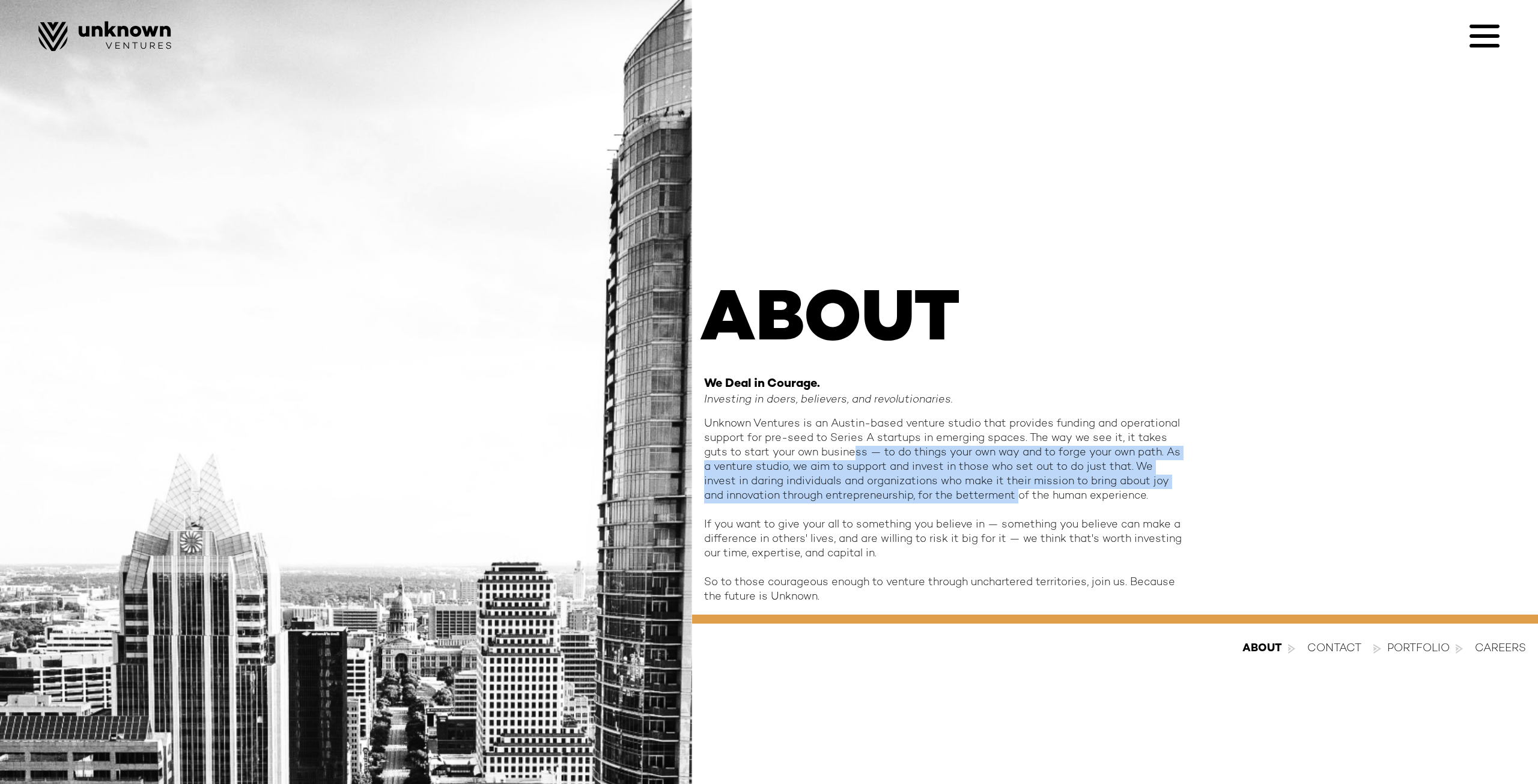
drag, startPoint x: 996, startPoint y: 497, endPoint x: 851, endPoint y: 453, distance: 151.5
click at [851, 453] on div "Unknown Ventures is an Austin-based venture studio that provides funding and op…" at bounding box center [944, 510] width 481 height 187
click at [850, 453] on div "Unknown Ventures is an Austin-based venture studio that provides funding and op…" at bounding box center [944, 510] width 481 height 187
drag, startPoint x: 850, startPoint y: 453, endPoint x: 1037, endPoint y: 503, distance: 193.6
click at [1035, 503] on div "Unknown Ventures is an Austin-based venture studio that provides funding and op…" at bounding box center [944, 510] width 481 height 187
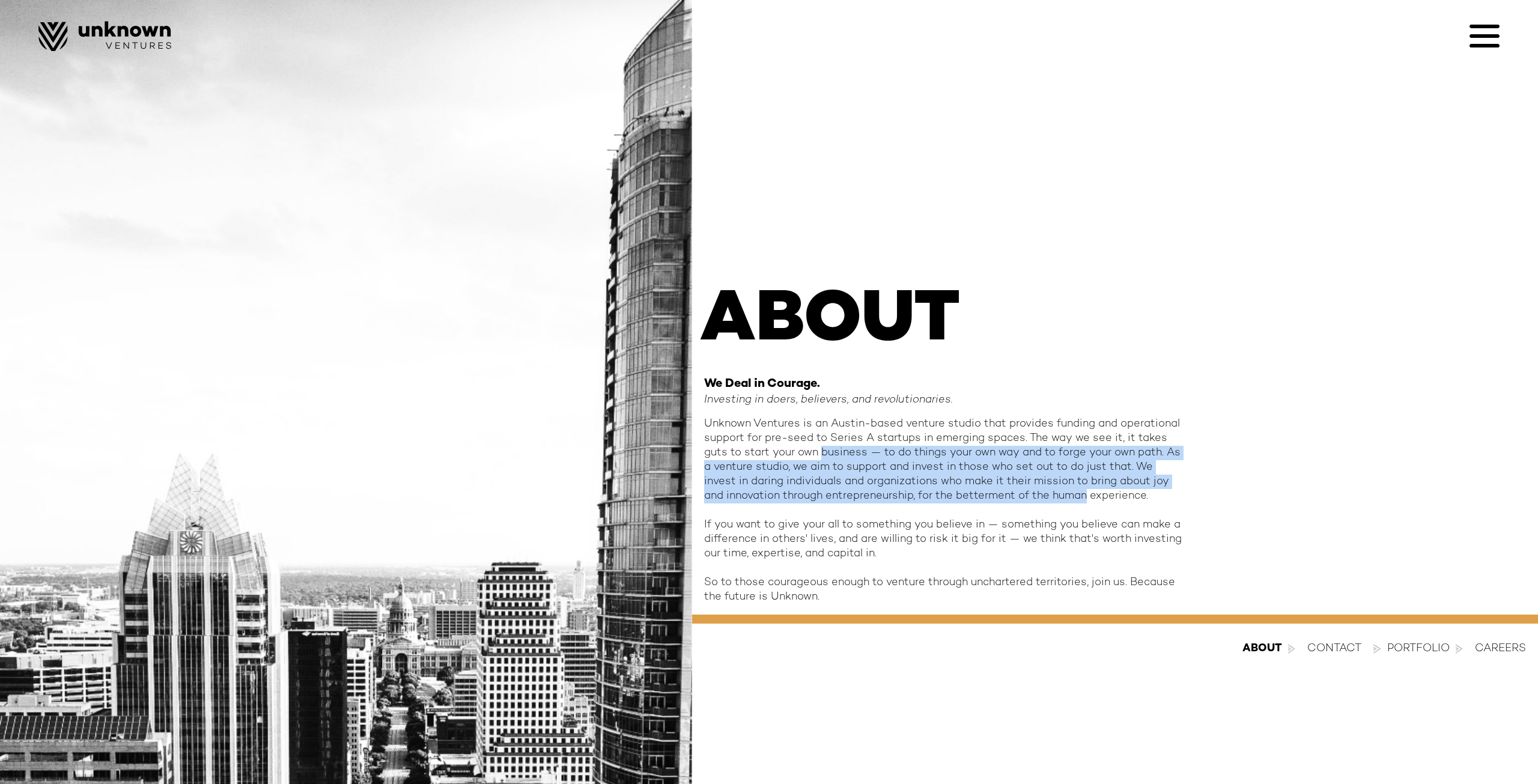
click at [1037, 503] on div "Unknown Ventures is an Austin-based venture studio that provides funding and op…" at bounding box center [944, 510] width 481 height 187
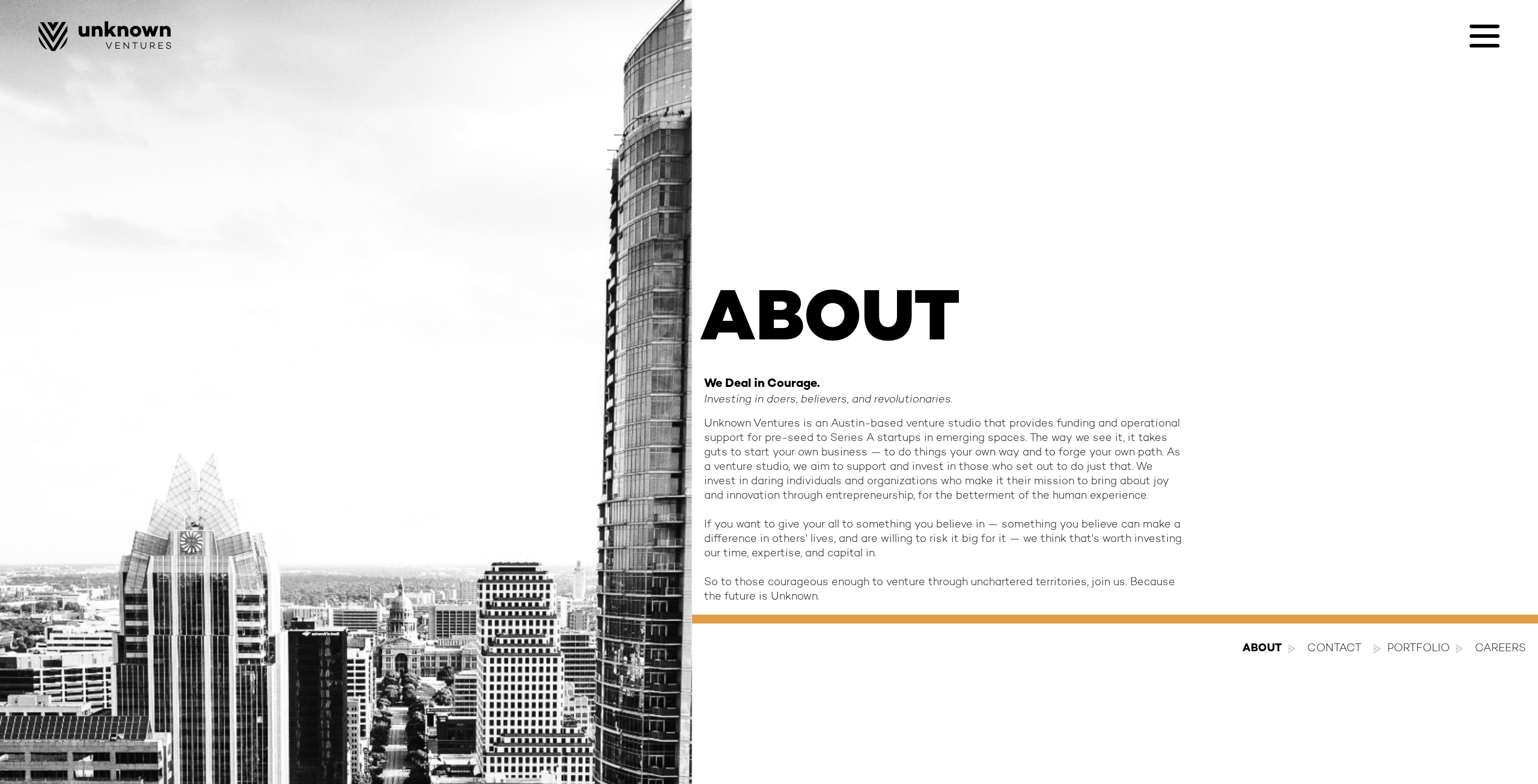
drag, startPoint x: 764, startPoint y: 532, endPoint x: 785, endPoint y: 553, distance: 29.7
click at [778, 552] on div "Unknown Ventures is an Austin-based venture studio that provides funding and op…" at bounding box center [944, 510] width 481 height 187
click at [786, 553] on div "Unknown Ventures is an Austin-based venture studio that provides funding and op…" at bounding box center [944, 510] width 481 height 187
drag, startPoint x: 826, startPoint y: 562, endPoint x: 763, endPoint y: 526, distance: 72.6
click at [771, 532] on div "Unknown Ventures is an Austin-based venture studio that provides funding and op…" at bounding box center [944, 510] width 481 height 187
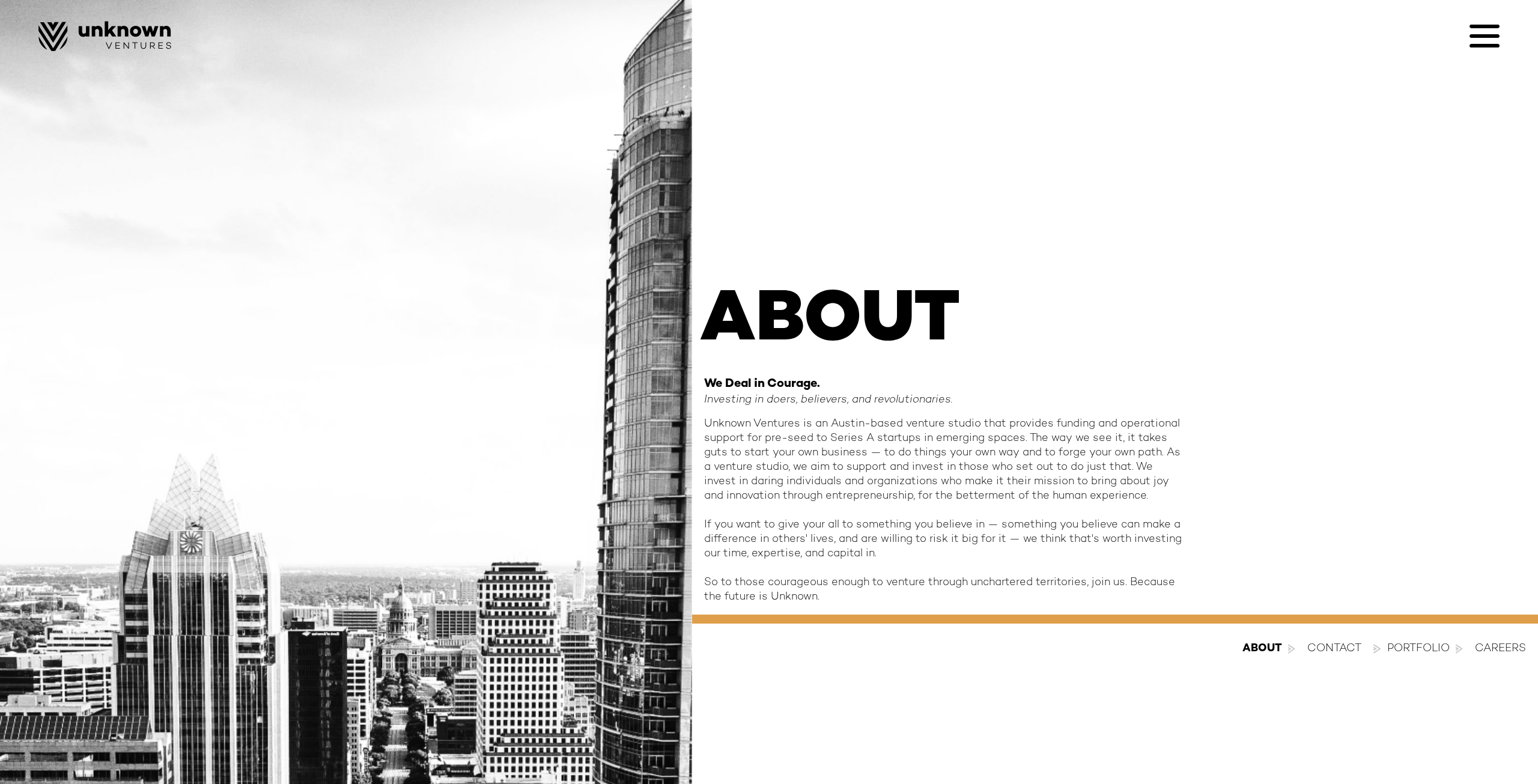
click at [763, 526] on div "Unknown Ventures is an Austin-based venture studio that provides funding and op…" at bounding box center [944, 510] width 481 height 187
click at [770, 536] on div "Unknown Ventures is an Austin-based venture studio that provides funding and op…" at bounding box center [944, 510] width 481 height 187
drag, startPoint x: 742, startPoint y: 588, endPoint x: 784, endPoint y: 599, distance: 43.4
click at [782, 599] on div "Unknown Ventures is an Austin-based venture studio that provides funding and op…" at bounding box center [944, 510] width 481 height 187
click at [784, 599] on div "Unknown Ventures is an Austin-based venture studio that provides funding and op…" at bounding box center [944, 510] width 481 height 187
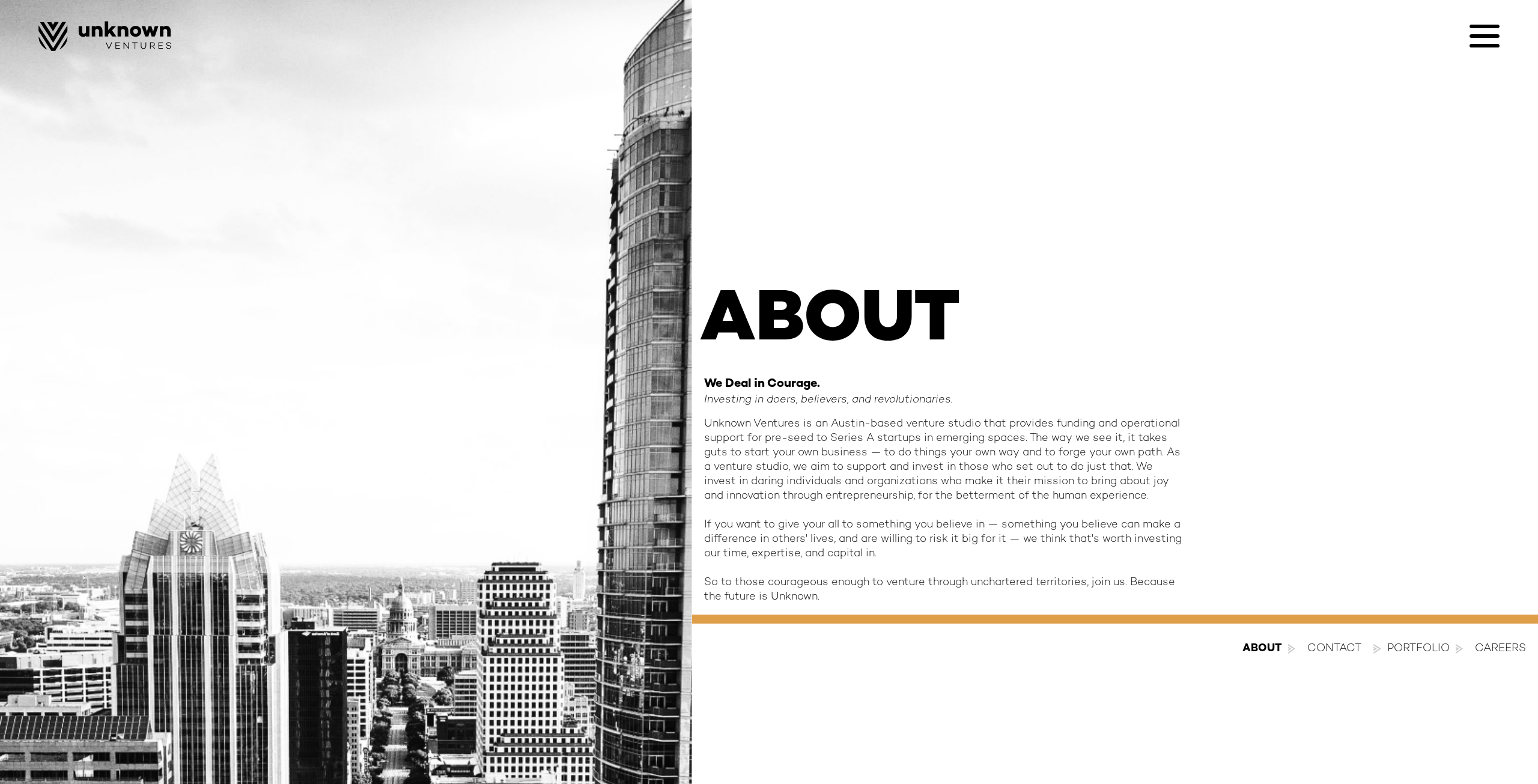
drag, startPoint x: 806, startPoint y: 606, endPoint x: 791, endPoint y: 587, distance: 24.2
click at [793, 592] on div "ABOUT We Deal in Courage. Investing in doers, believers, and revolutionaries. U…" at bounding box center [1115, 391] width 846 height 602
drag, startPoint x: 791, startPoint y: 587, endPoint x: 957, endPoint y: 553, distance: 169.4
click at [794, 585] on div "Unknown Ventures is an Austin-based venture studio that provides funding and op…" at bounding box center [944, 510] width 481 height 187
click at [1416, 647] on div "Portfolio" at bounding box center [1418, 648] width 62 height 14
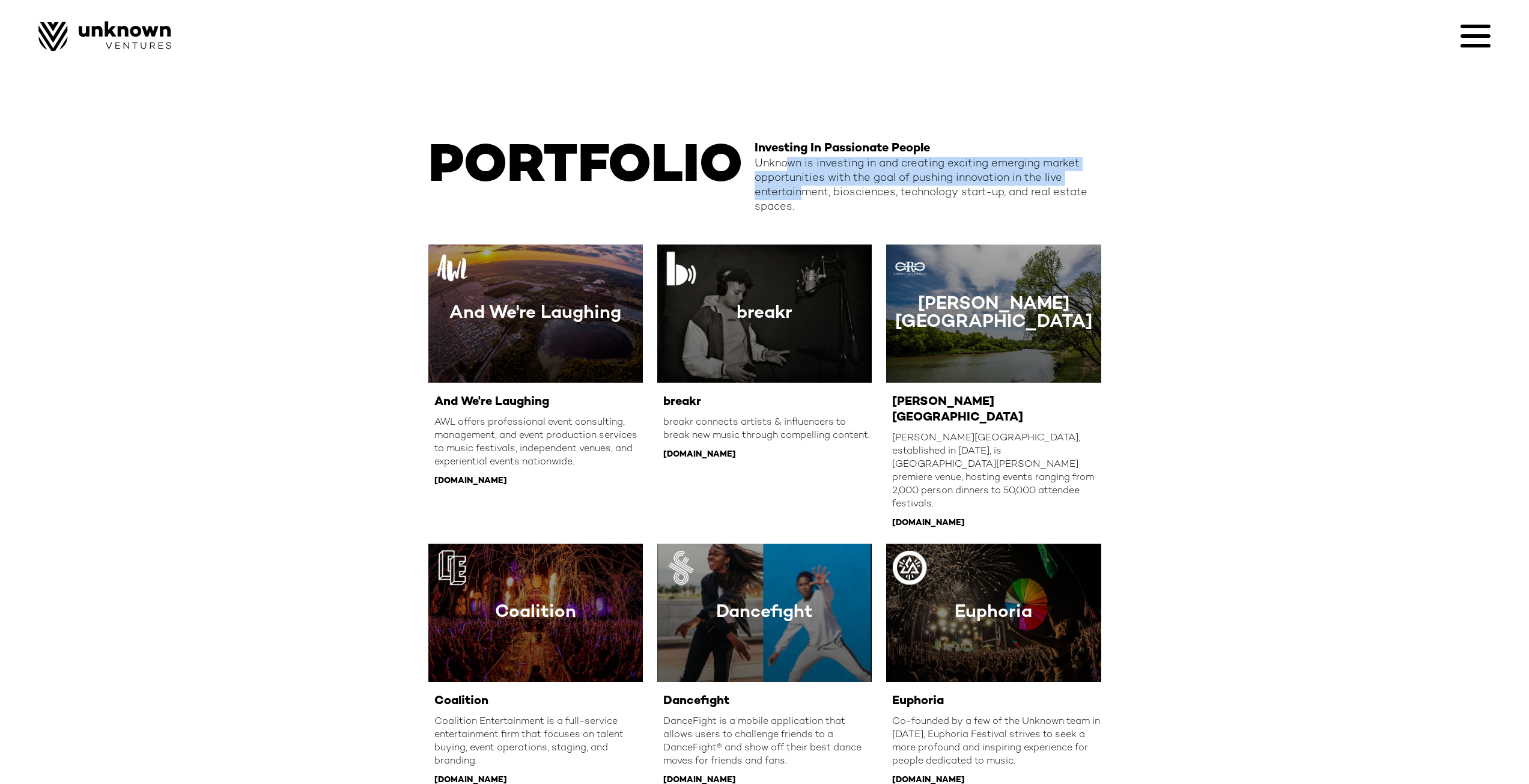
drag, startPoint x: 789, startPoint y: 168, endPoint x: 803, endPoint y: 201, distance: 35.8
click at [803, 201] on div "Unknown is investing in and creating exciting emerging market opportunities wit…" at bounding box center [928, 186] width 347 height 58
drag, startPoint x: 794, startPoint y: 205, endPoint x: 799, endPoint y: 161, distance: 44.3
click at [799, 161] on div "Unknown is investing in and creating exciting emerging market opportunities wit…" at bounding box center [928, 186] width 347 height 58
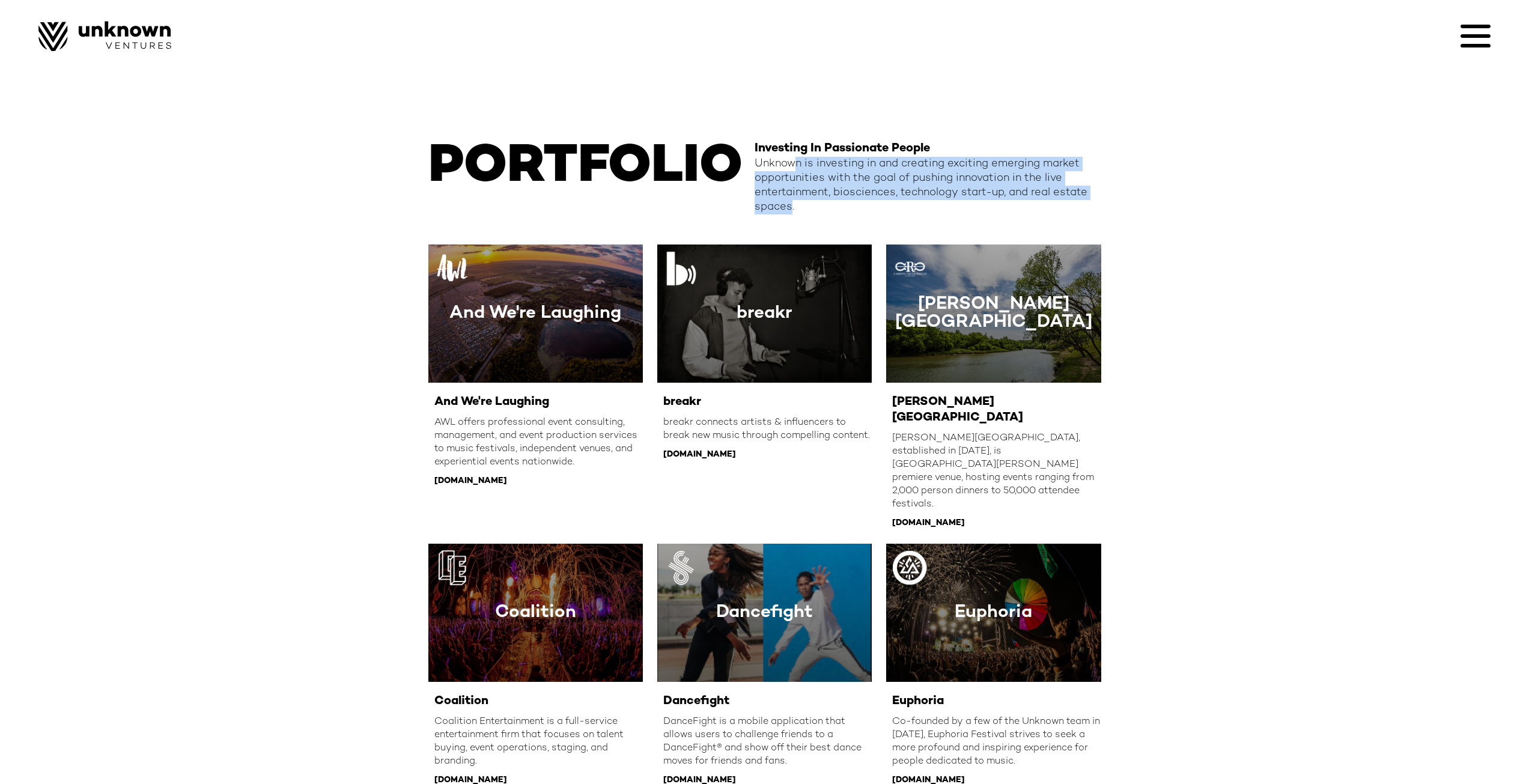
click at [799, 161] on div "Unknown is investing in and creating exciting emerging market opportunities wit…" at bounding box center [928, 186] width 347 height 58
drag, startPoint x: 795, startPoint y: 161, endPoint x: 781, endPoint y: 207, distance: 48.1
click at [781, 207] on div "Unknown is investing in and creating exciting emerging market opportunities wit…" at bounding box center [928, 186] width 347 height 58
drag, startPoint x: 773, startPoint y: 212, endPoint x: 810, endPoint y: 165, distance: 59.8
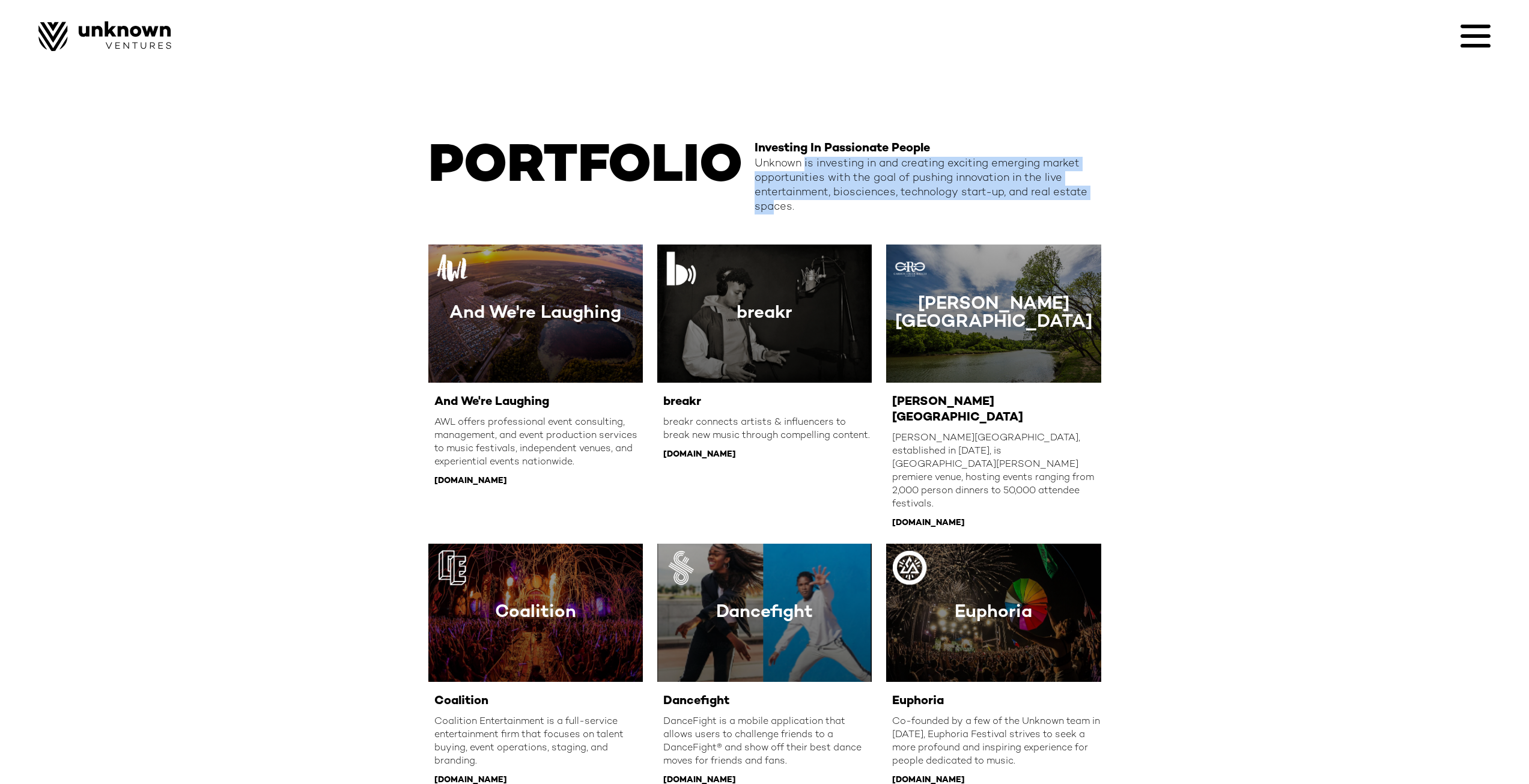
click at [810, 165] on div "Unknown is investing in and creating exciting emerging market opportunities wit…" at bounding box center [928, 186] width 347 height 58
drag, startPoint x: 810, startPoint y: 165, endPoint x: 772, endPoint y: 202, distance: 53.0
click at [772, 202] on div "Unknown is investing in and creating exciting emerging market opportunities wit…" at bounding box center [928, 186] width 347 height 58
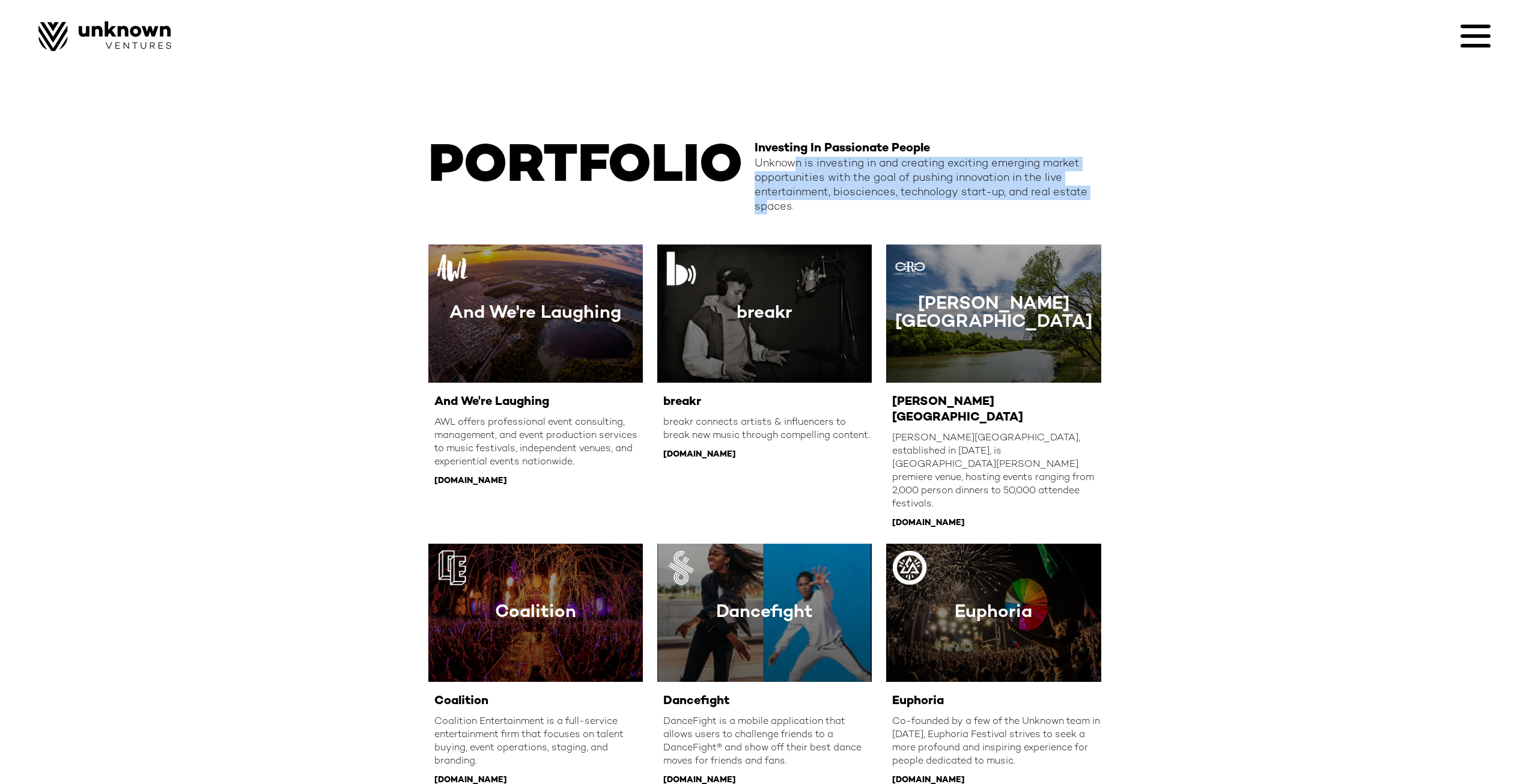
drag, startPoint x: 766, startPoint y: 207, endPoint x: 799, endPoint y: 168, distance: 51.1
click at [799, 168] on div "Unknown is investing in and creating exciting emerging market opportunities wit…" at bounding box center [928, 186] width 347 height 58
drag, startPoint x: 801, startPoint y: 162, endPoint x: 774, endPoint y: 205, distance: 50.8
click at [774, 205] on div "Unknown is investing in and creating exciting emerging market opportunities wit…" at bounding box center [928, 186] width 347 height 58
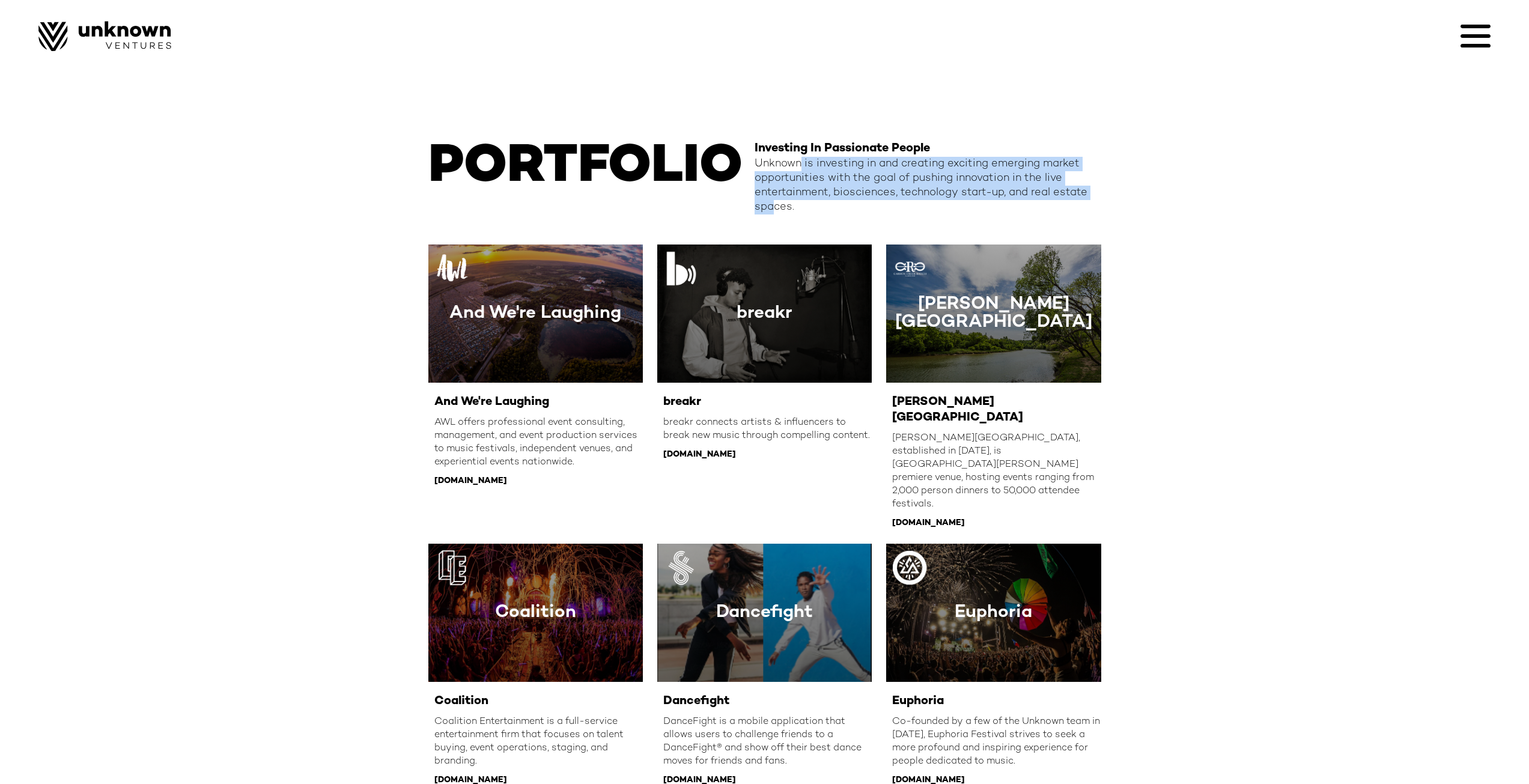
click at [775, 205] on div "Unknown is investing in and creating exciting emerging market opportunities wit…" at bounding box center [928, 186] width 347 height 58
drag, startPoint x: 779, startPoint y: 203, endPoint x: 804, endPoint y: 170, distance: 41.4
click at [804, 170] on div "Unknown is investing in and creating exciting emerging market opportunities wit…" at bounding box center [928, 186] width 347 height 58
click at [804, 170] on div "Unknown is investing in and creating exciting emerging market opportunities wit…" at bounding box center [928, 186] width 347 height 58
drag, startPoint x: 811, startPoint y: 165, endPoint x: 779, endPoint y: 205, distance: 51.2
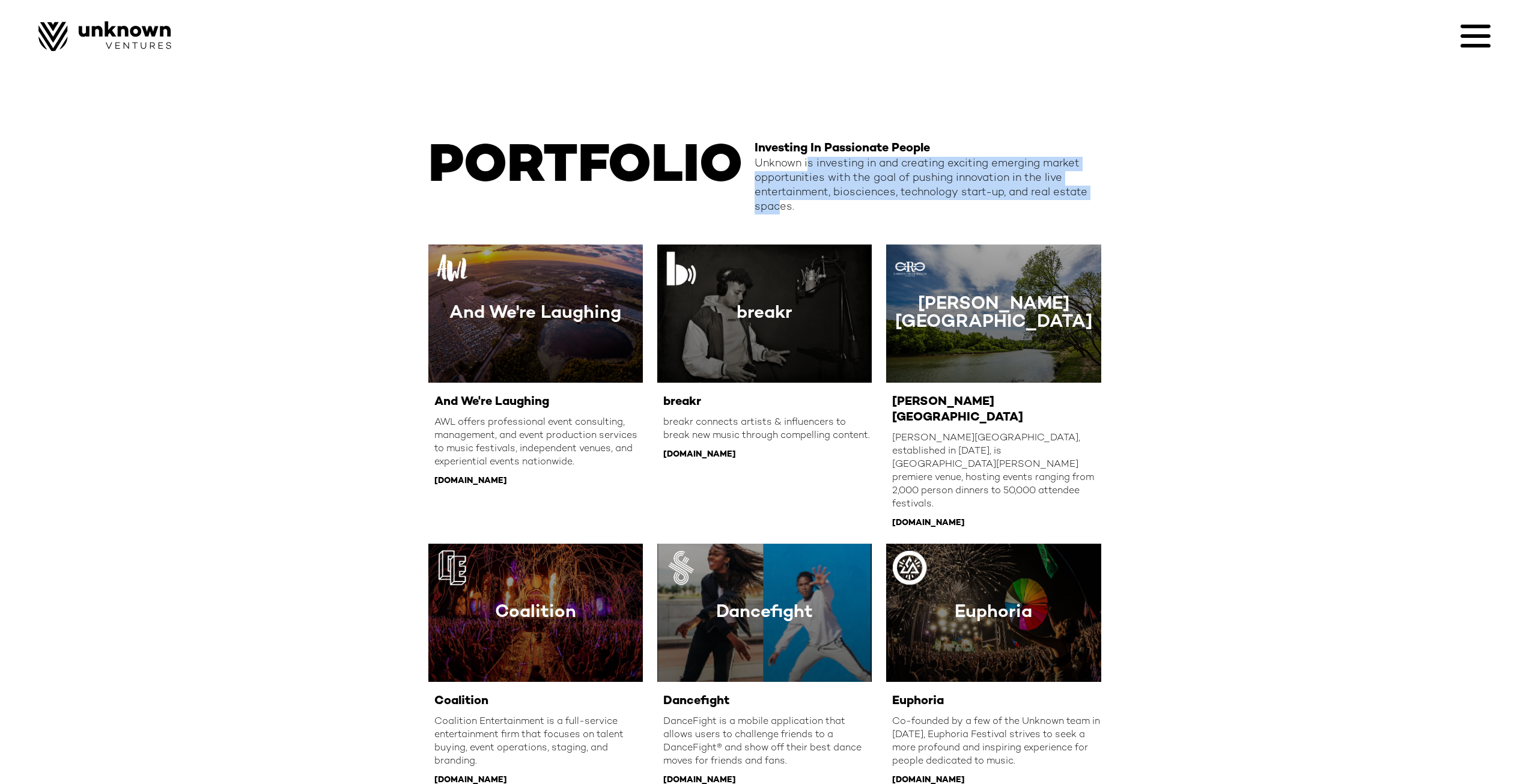
click at [779, 205] on div "Unknown is investing in and creating exciting emerging market opportunities wit…" at bounding box center [928, 186] width 347 height 58
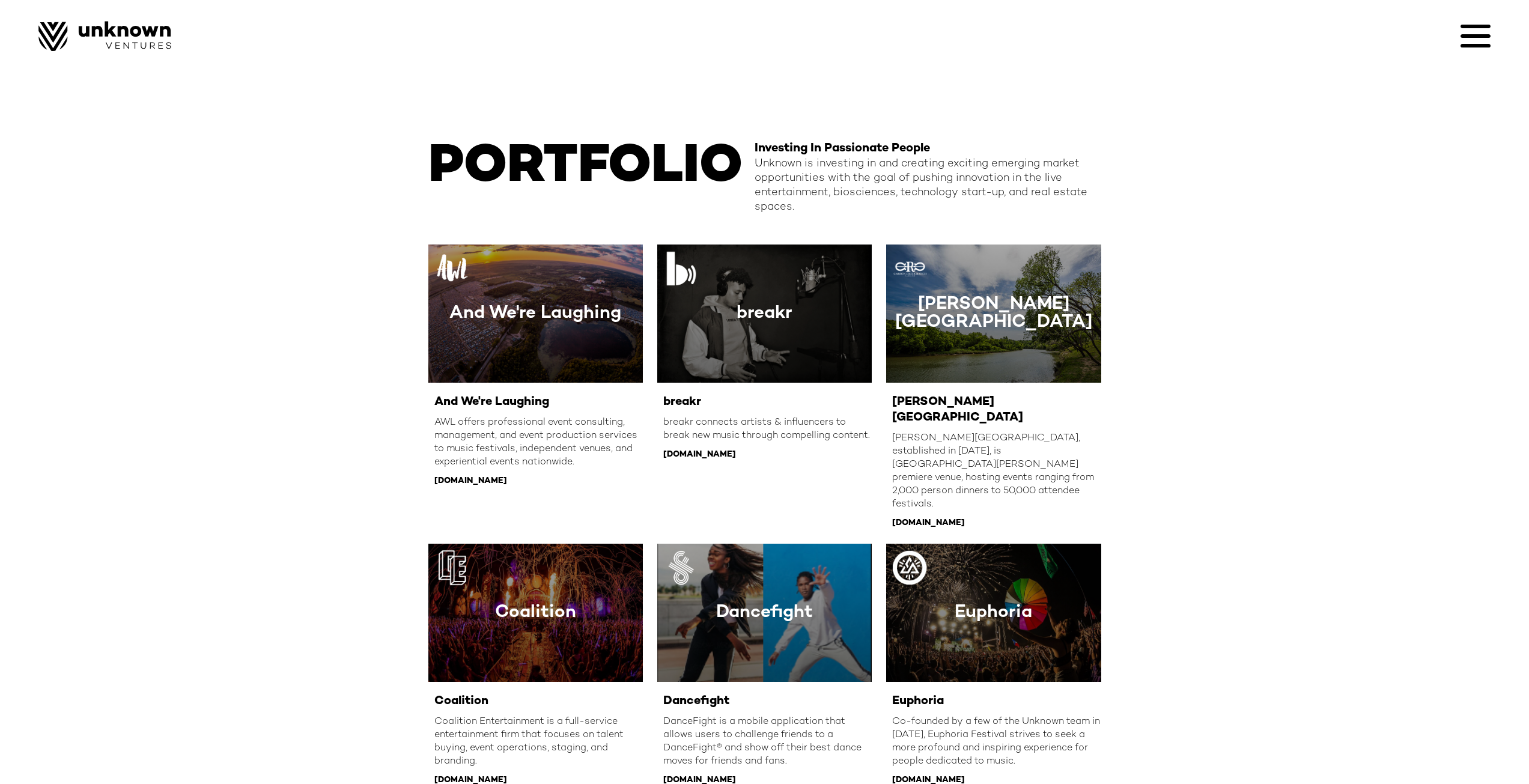
drag, startPoint x: 774, startPoint y: 207, endPoint x: 787, endPoint y: 178, distance: 31.8
click at [784, 184] on div "Unknown is investing in and creating exciting emerging market opportunities wit…" at bounding box center [928, 186] width 347 height 58
click at [787, 178] on div "Unknown is investing in and creating exciting emerging market opportunities wit…" at bounding box center [928, 186] width 347 height 58
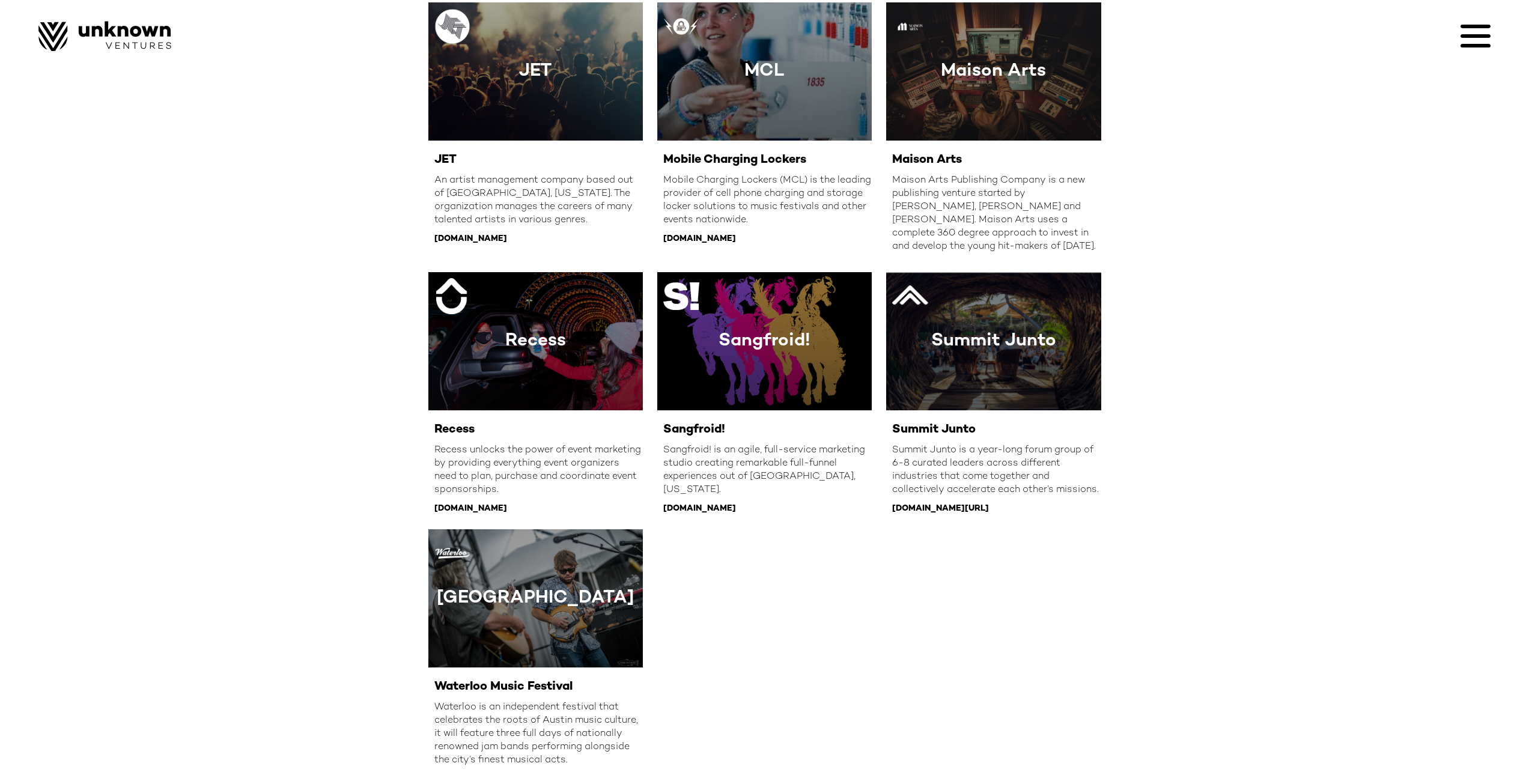
scroll to position [1085, 0]
